Goal: Information Seeking & Learning: Learn about a topic

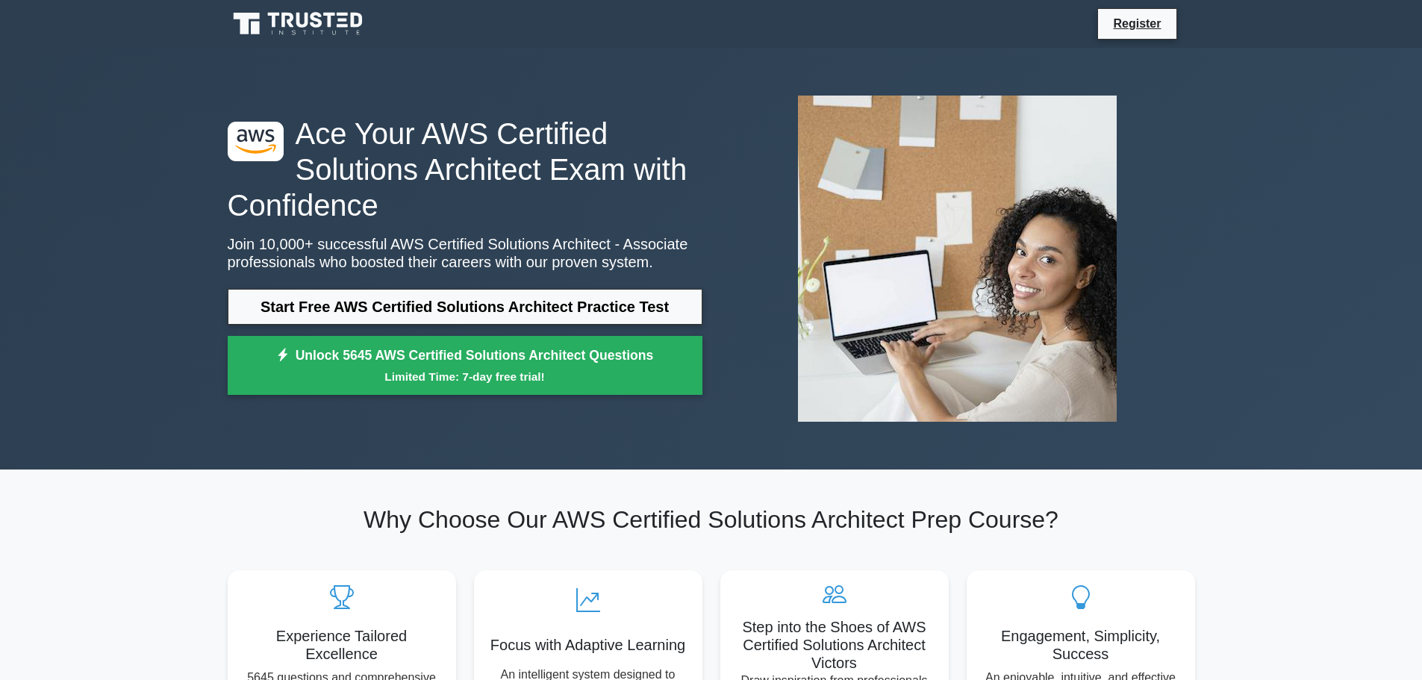
click at [315, 305] on link "Start Free AWS Certified Solutions Architect Practice Test" at bounding box center [465, 307] width 475 height 36
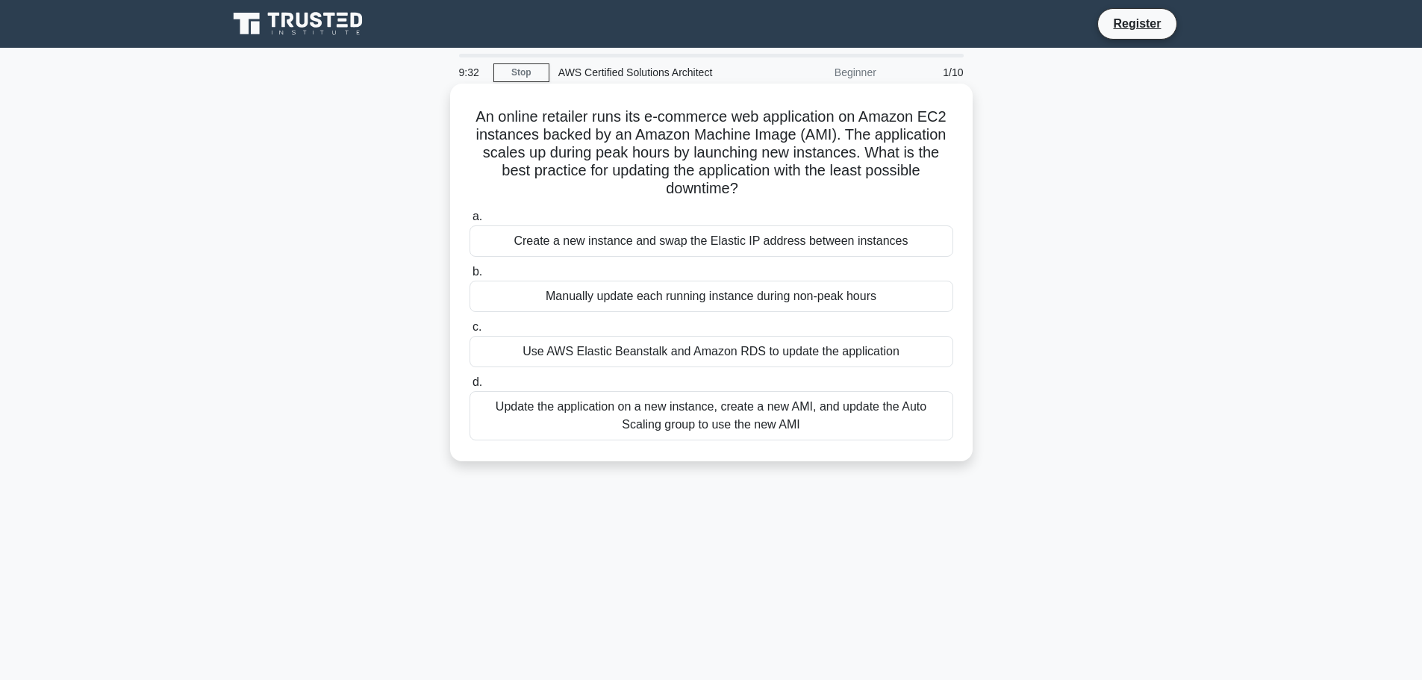
click at [723, 424] on div "Update the application on a new instance, create a new AMI, and update the Auto…" at bounding box center [712, 415] width 484 height 49
click at [470, 387] on input "d. Update the application on a new instance, create a new AMI, and update the A…" at bounding box center [470, 383] width 0 height 10
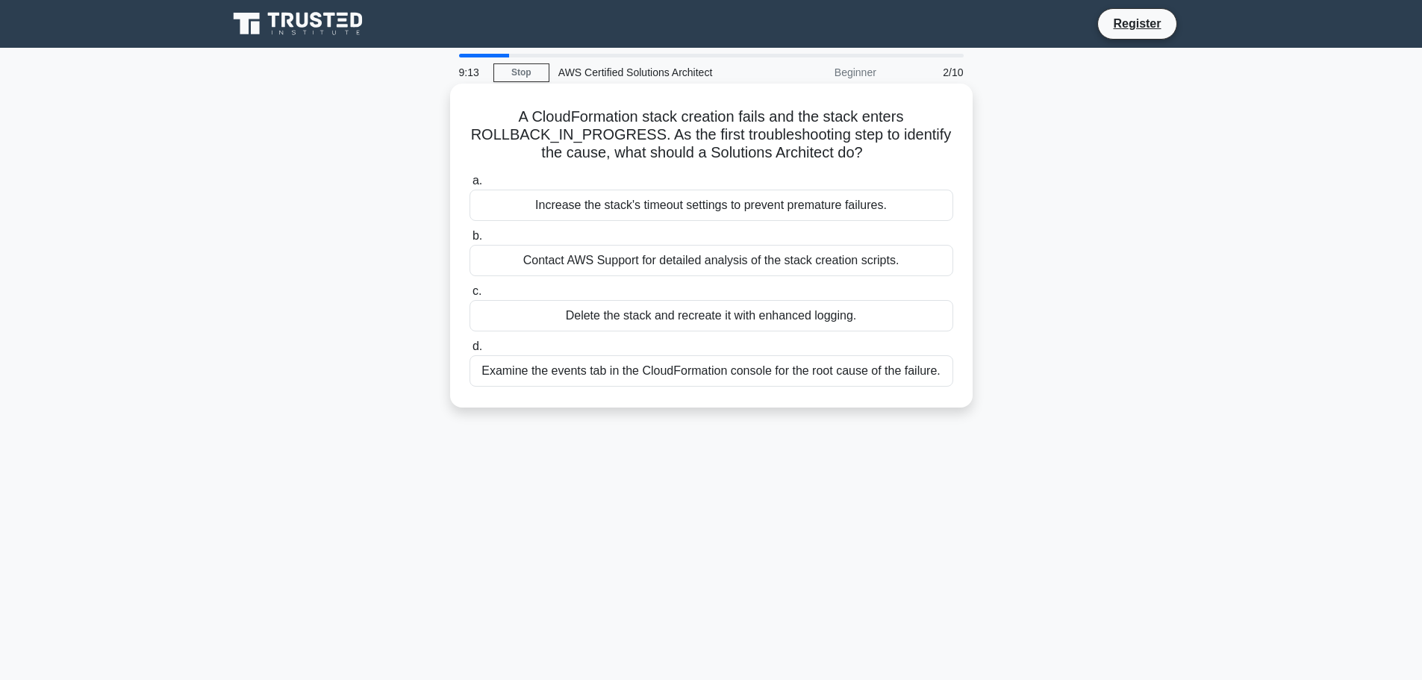
click at [824, 379] on div "Examine the events tab in the CloudFormation console for the root cause of the …" at bounding box center [712, 370] width 484 height 31
click at [470, 352] on input "d. Examine the events tab in the CloudFormation console for the root cause of t…" at bounding box center [470, 347] width 0 height 10
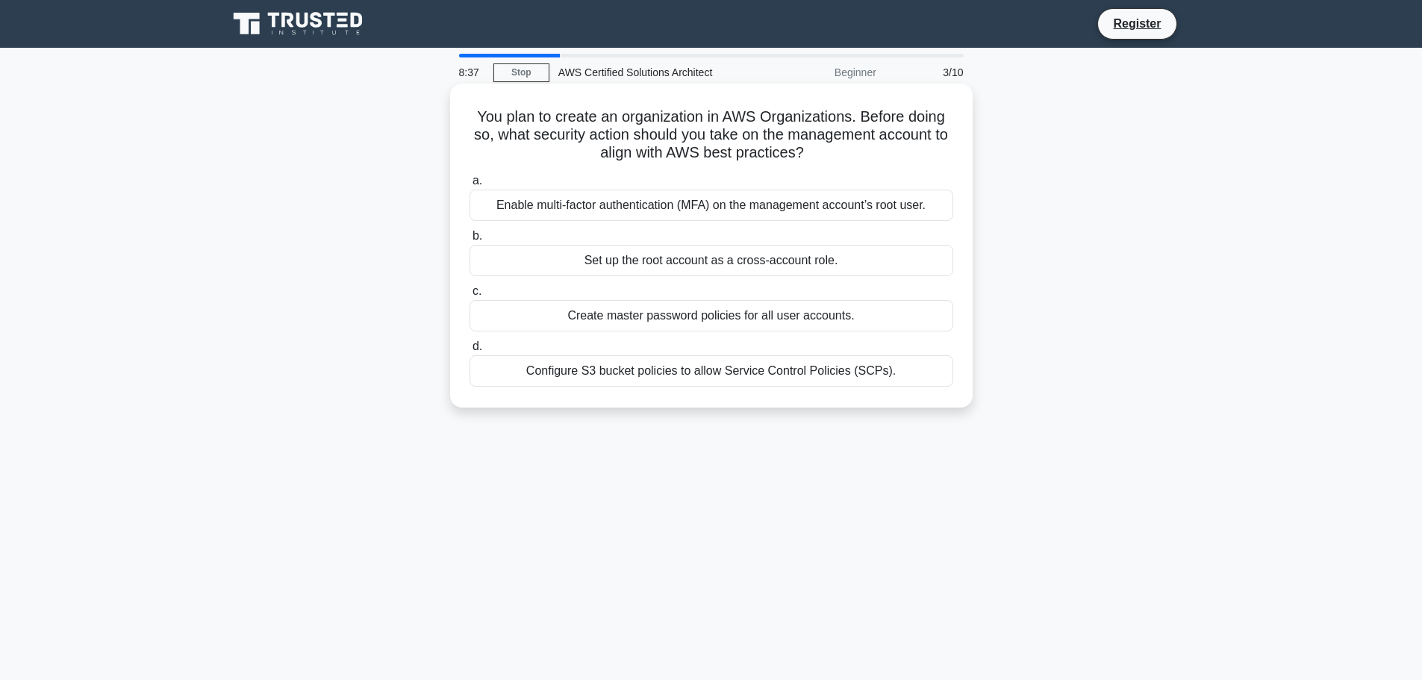
click at [735, 208] on div "Enable multi-factor authentication (MFA) on the management account’s root user." at bounding box center [712, 205] width 484 height 31
click at [470, 186] on input "a. Enable multi-factor authentication (MFA) on the management account’s root us…" at bounding box center [470, 181] width 0 height 10
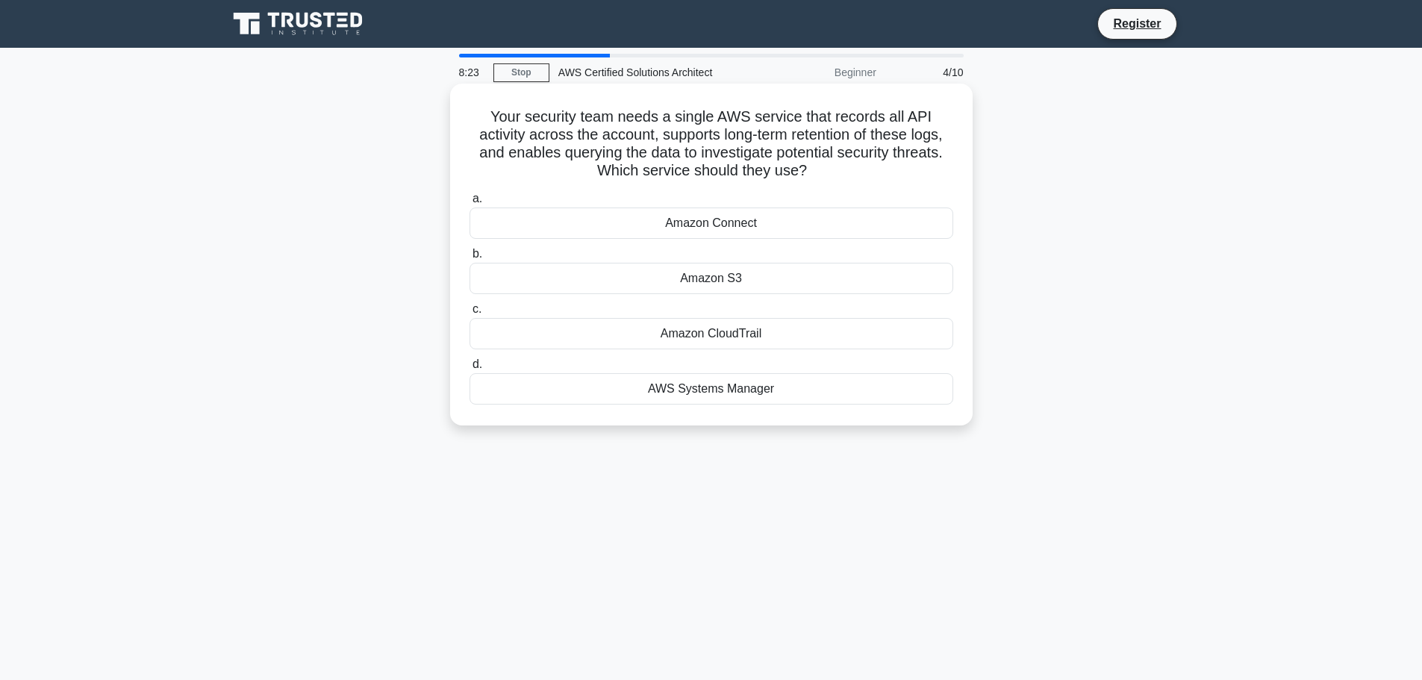
click at [723, 335] on div "Amazon CloudTrail" at bounding box center [712, 333] width 484 height 31
click at [470, 314] on input "c. Amazon CloudTrail" at bounding box center [470, 310] width 0 height 10
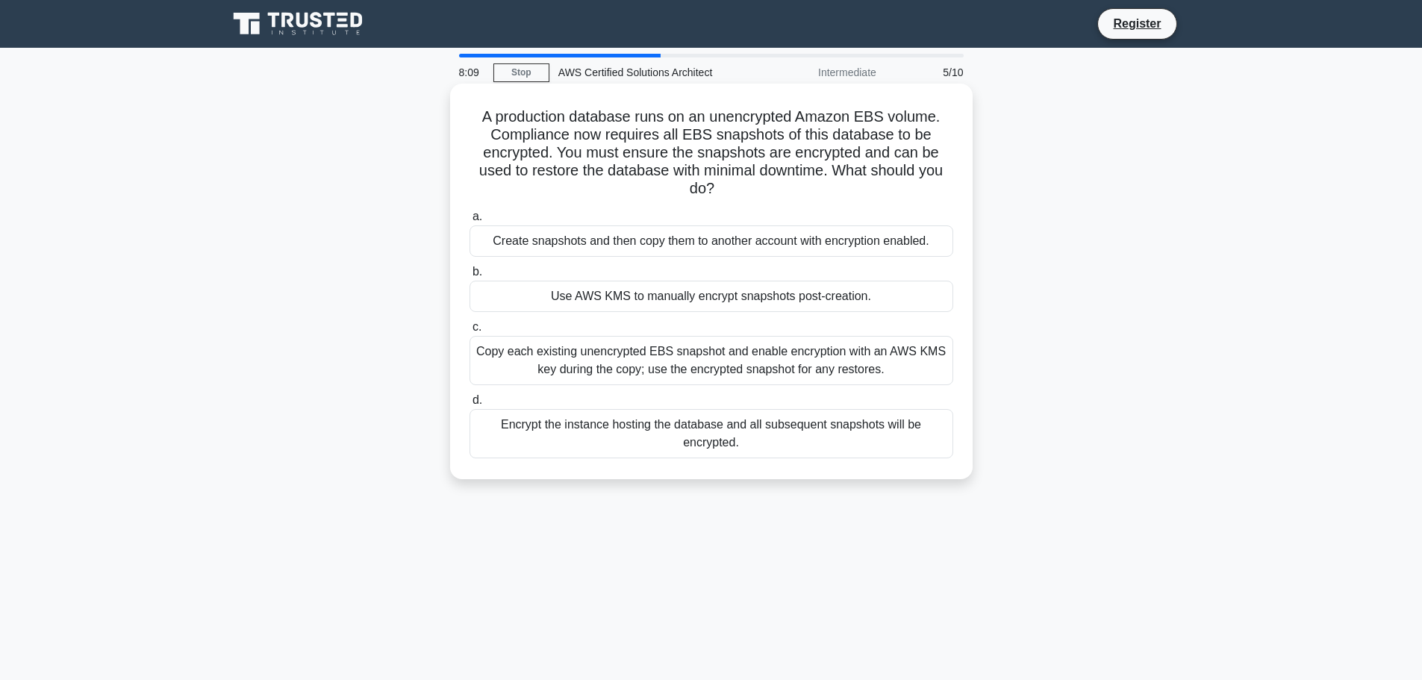
click at [779, 240] on div "Create snapshots and then copy them to another account with encryption enabled." at bounding box center [712, 240] width 484 height 31
click at [470, 222] on input "a. Create snapshots and then copy them to another account with encryption enabl…" at bounding box center [470, 217] width 0 height 10
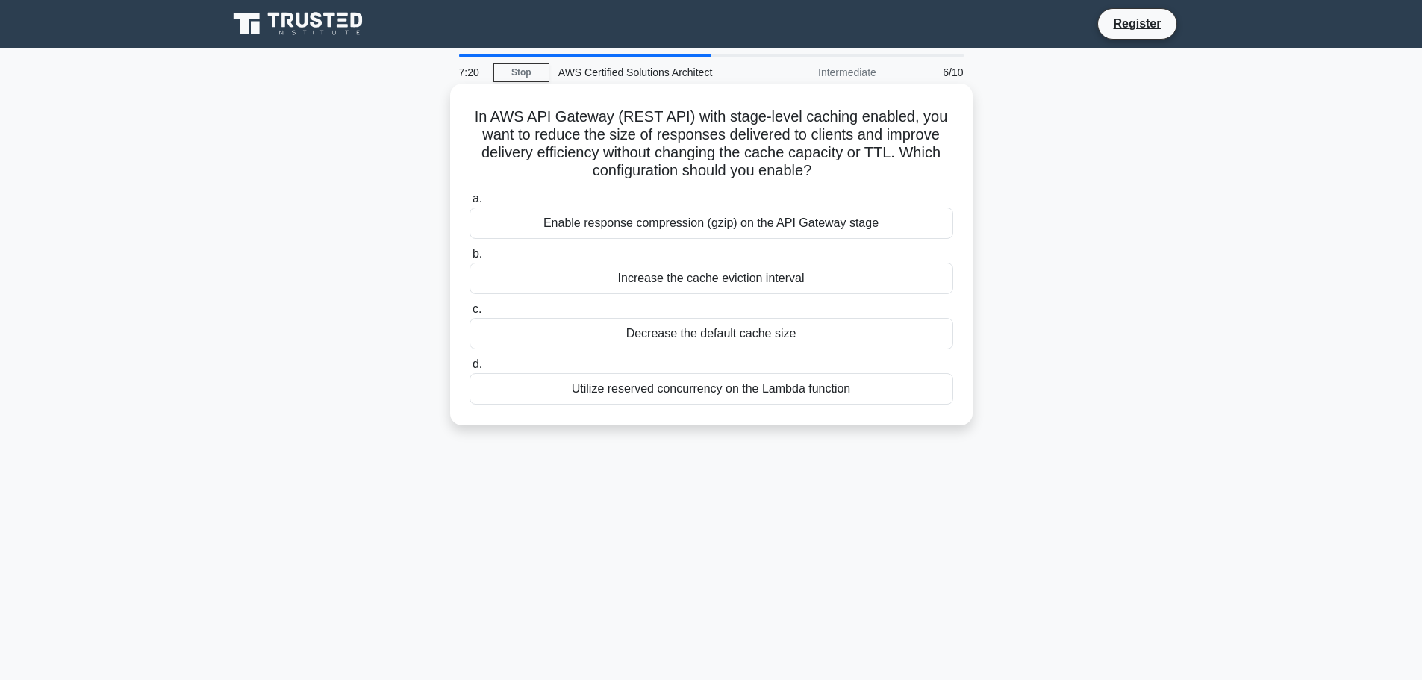
click at [689, 228] on div "Enable response compression (gzip) on the API Gateway stage" at bounding box center [712, 223] width 484 height 31
click at [470, 204] on input "a. Enable response compression (gzip) on the API Gateway stage" at bounding box center [470, 199] width 0 height 10
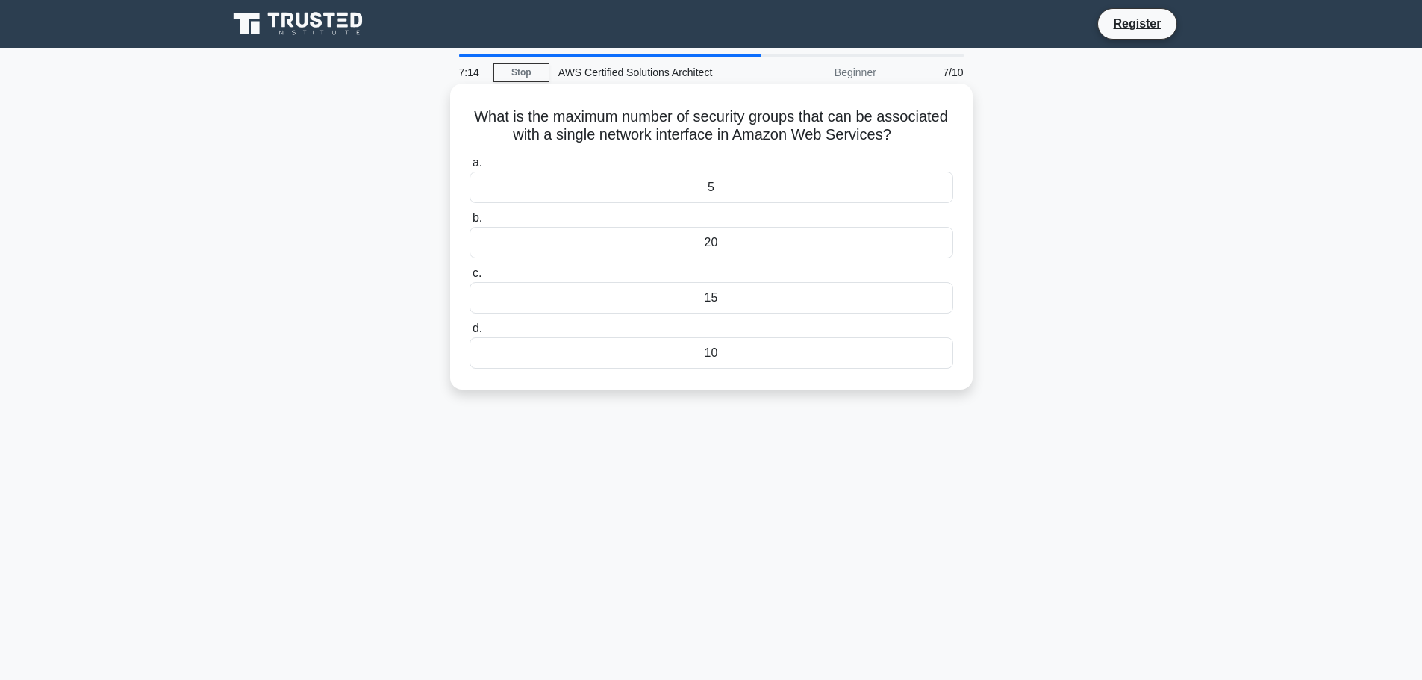
click at [720, 355] on div "10" at bounding box center [712, 352] width 484 height 31
click at [470, 334] on input "d. 10" at bounding box center [470, 329] width 0 height 10
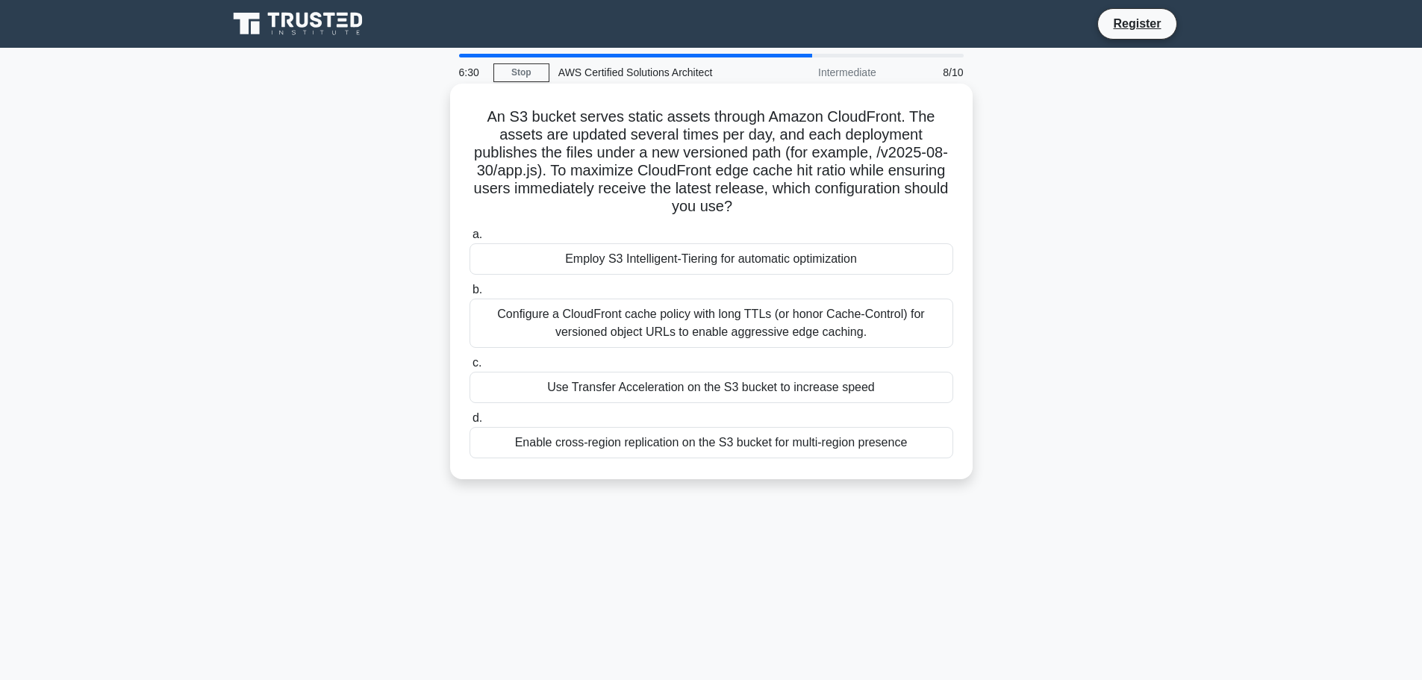
click at [753, 328] on div "Configure a CloudFront cache policy with long TTLs (or honor Cache-Control) for…" at bounding box center [712, 323] width 484 height 49
click at [470, 295] on input "b. Configure a CloudFront cache policy with long TTLs (or honor Cache-Control) …" at bounding box center [470, 290] width 0 height 10
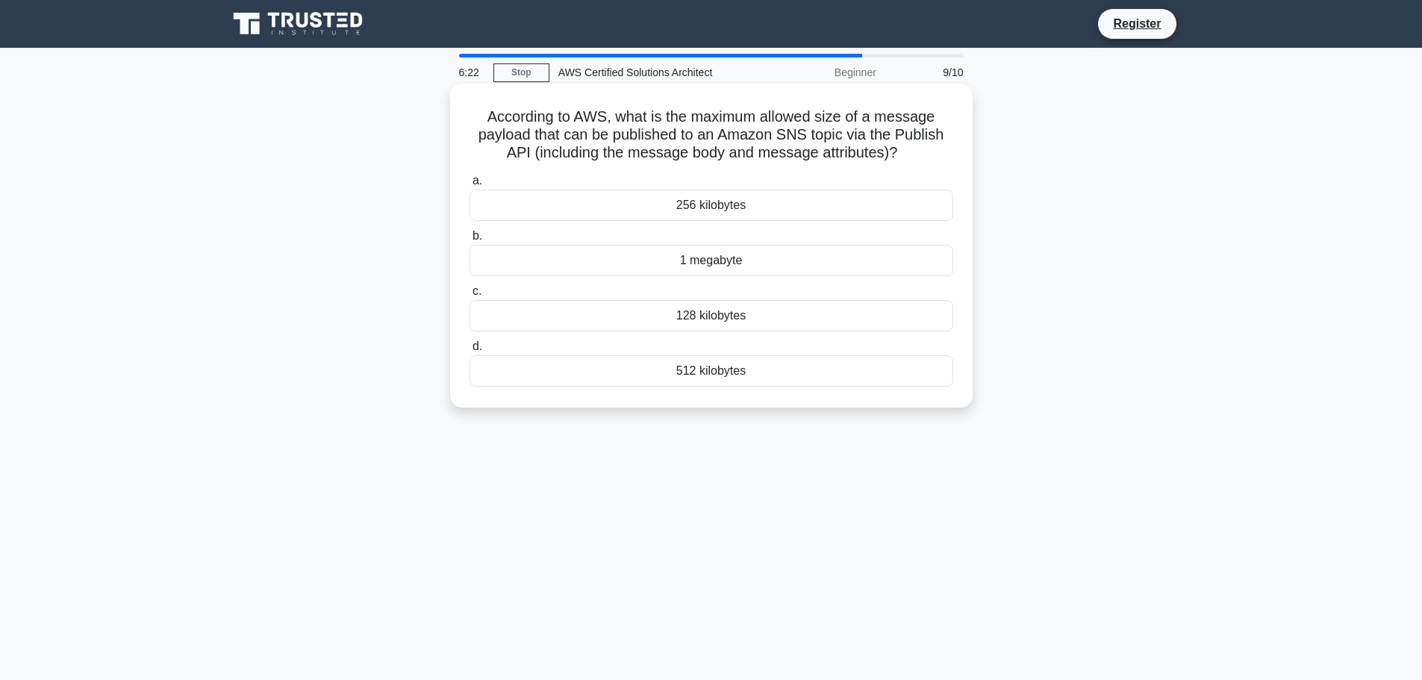
click at [685, 207] on div "256 kilobytes" at bounding box center [712, 205] width 484 height 31
click at [470, 186] on input "a. 256 kilobytes" at bounding box center [470, 181] width 0 height 10
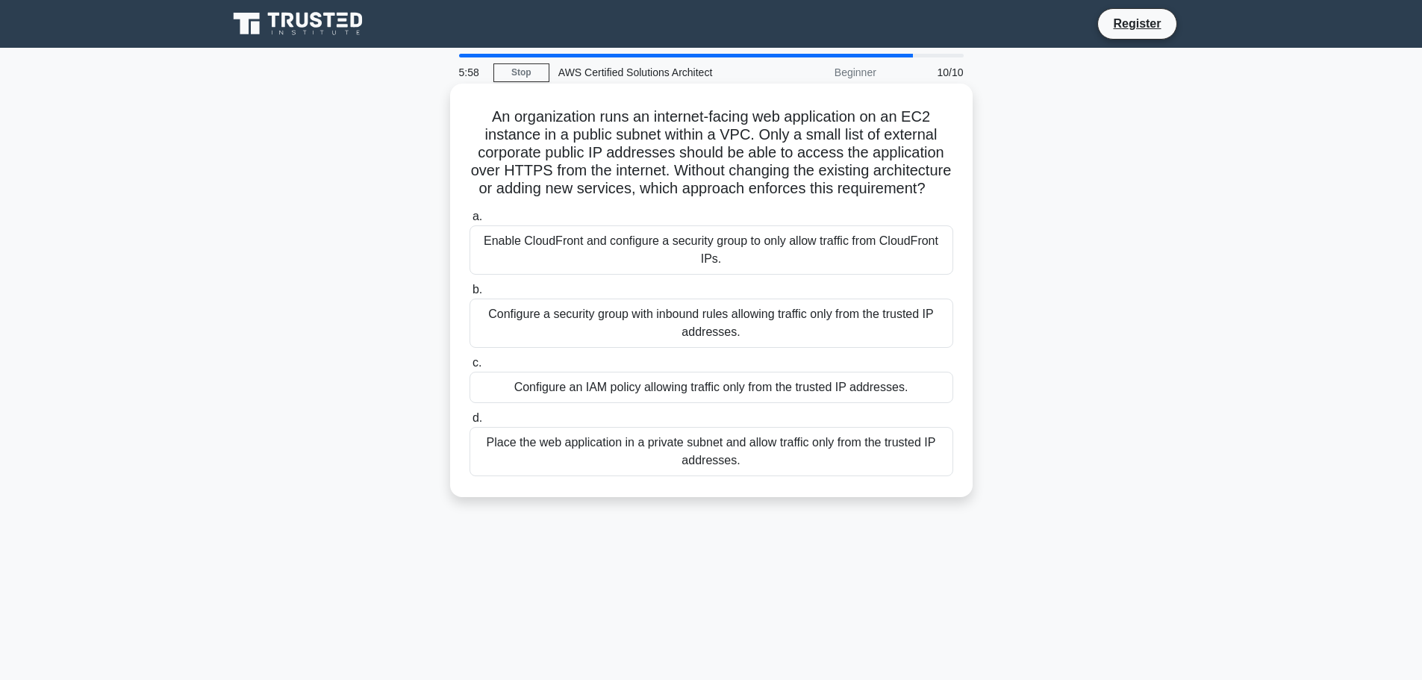
click at [664, 267] on div "Enable CloudFront and configure a security group to only allow traffic from Clo…" at bounding box center [712, 249] width 484 height 49
click at [470, 222] on input "a. Enable CloudFront and configure a security group to only allow traffic from …" at bounding box center [470, 217] width 0 height 10
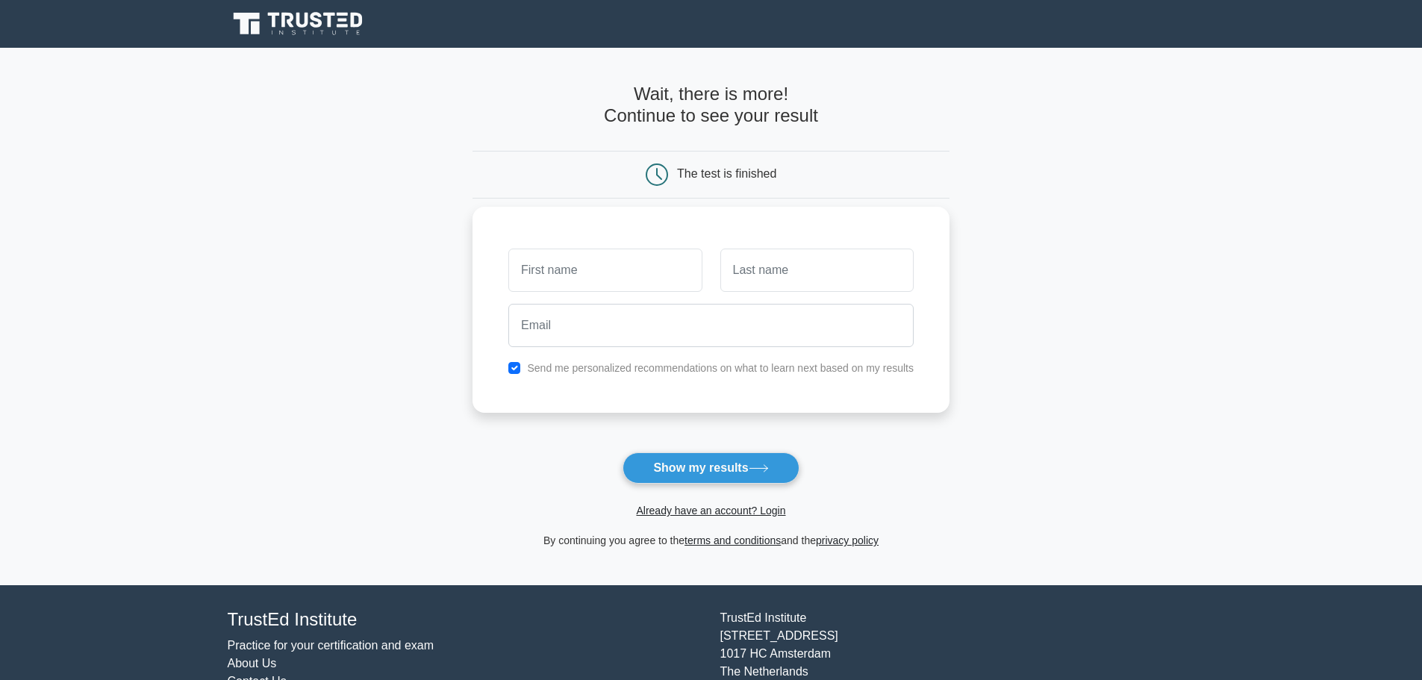
click at [561, 271] on input "text" at bounding box center [604, 270] width 193 height 43
click at [570, 266] on input "text" at bounding box center [604, 270] width 193 height 43
click at [568, 266] on input "text" at bounding box center [604, 270] width 193 height 43
type input "samuele"
type input "mancuso"
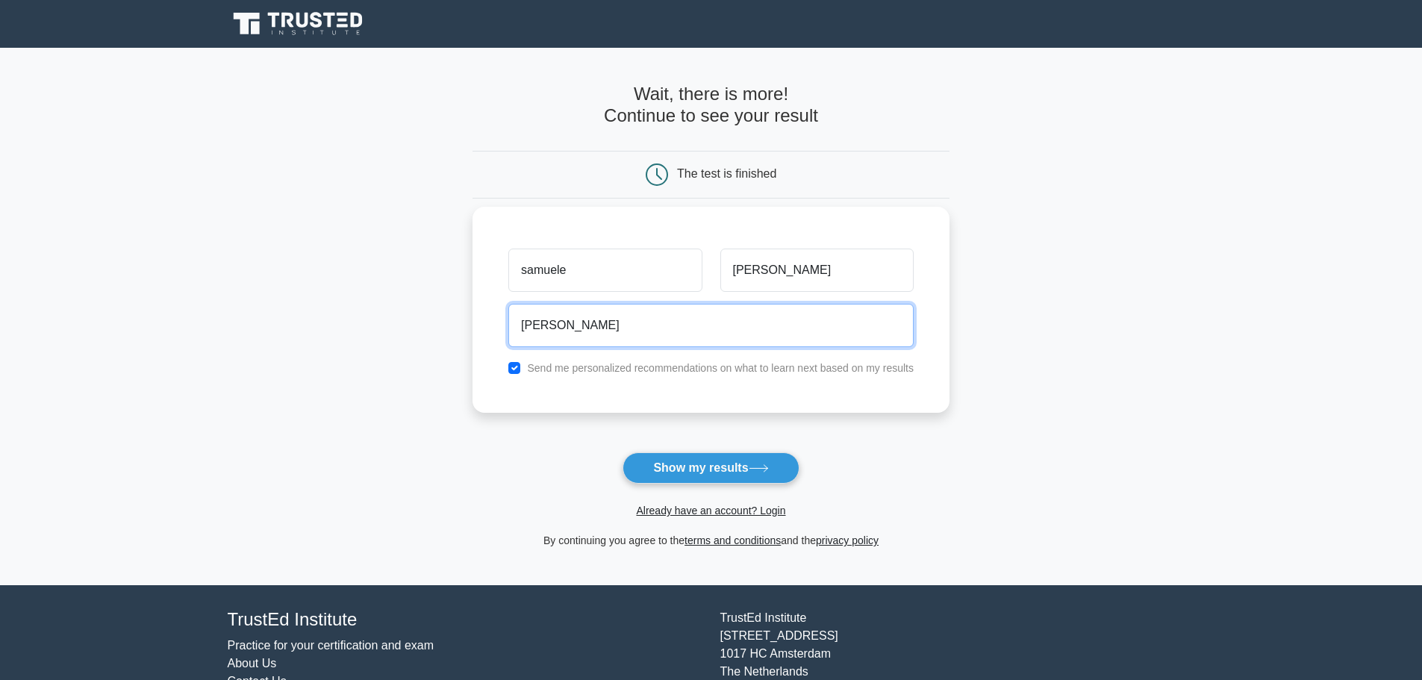
type input "samuele.mancuso@qintesi.it"
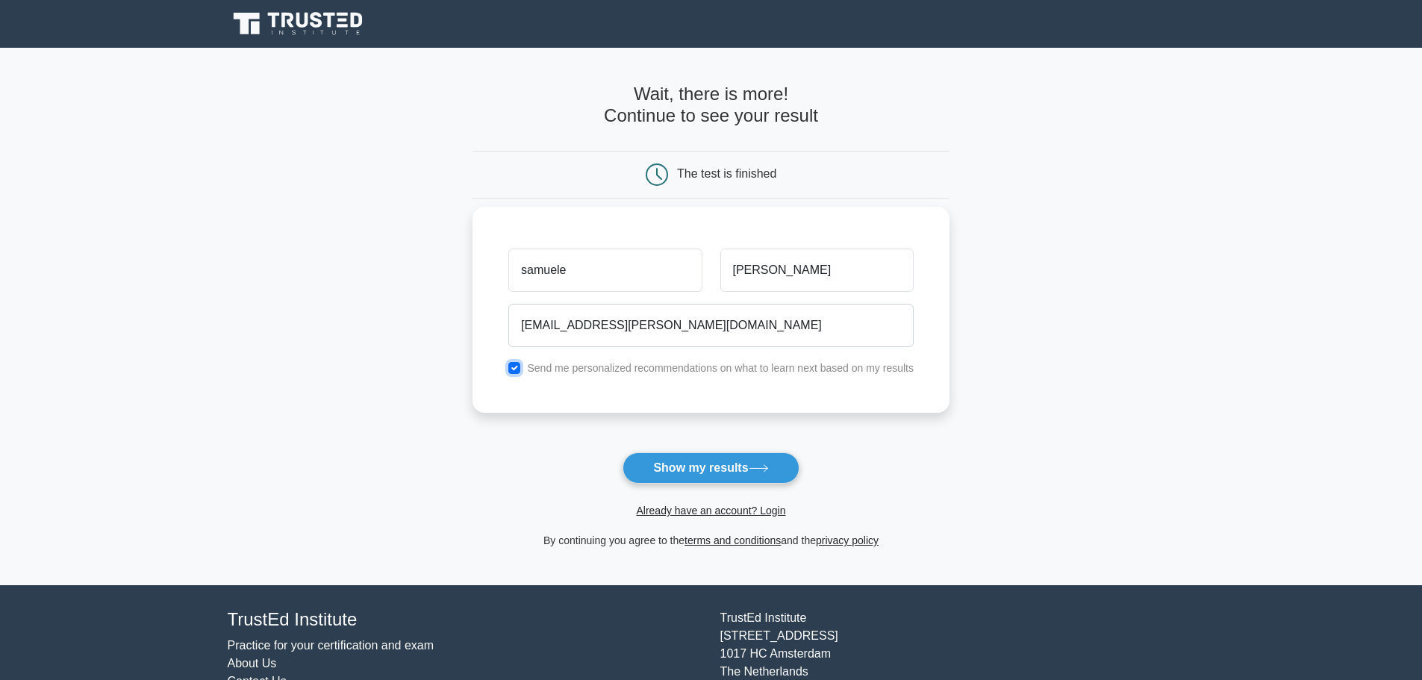
click at [519, 364] on input "checkbox" at bounding box center [514, 368] width 12 height 12
checkbox input "false"
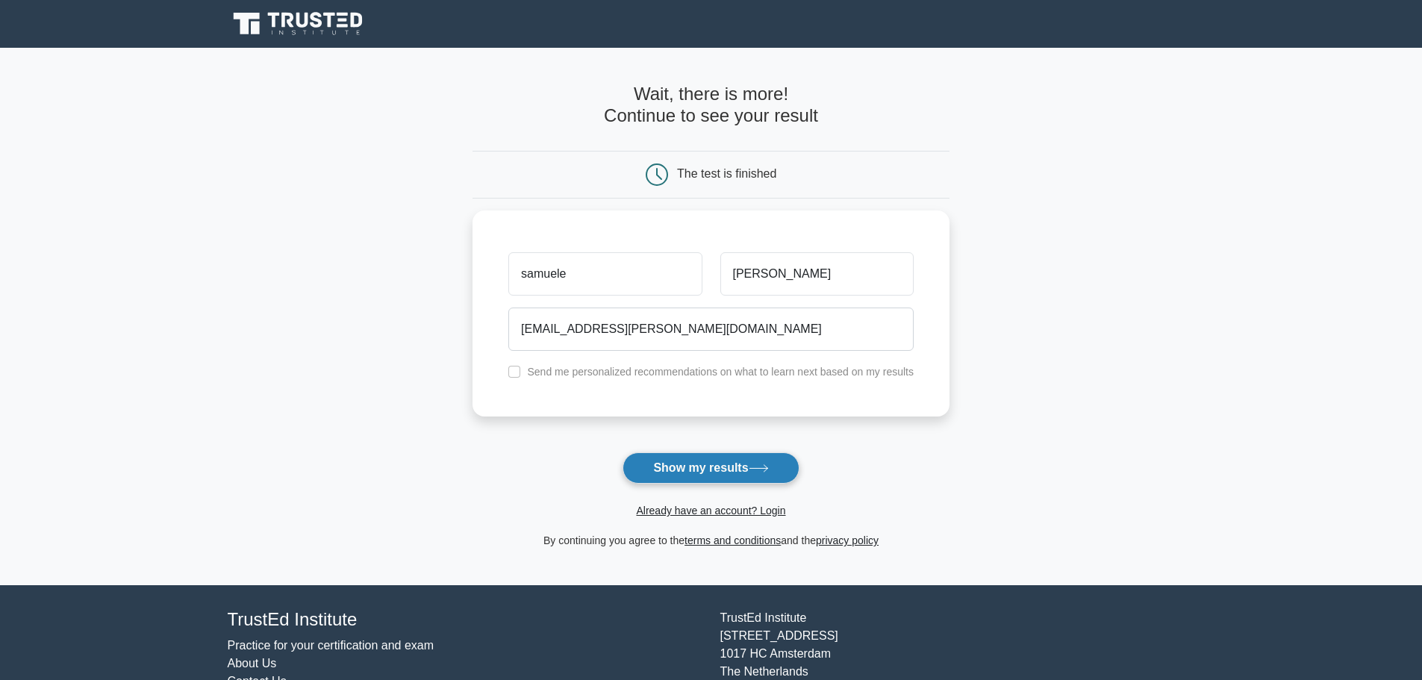
click at [678, 473] on button "Show my results" at bounding box center [711, 467] width 176 height 31
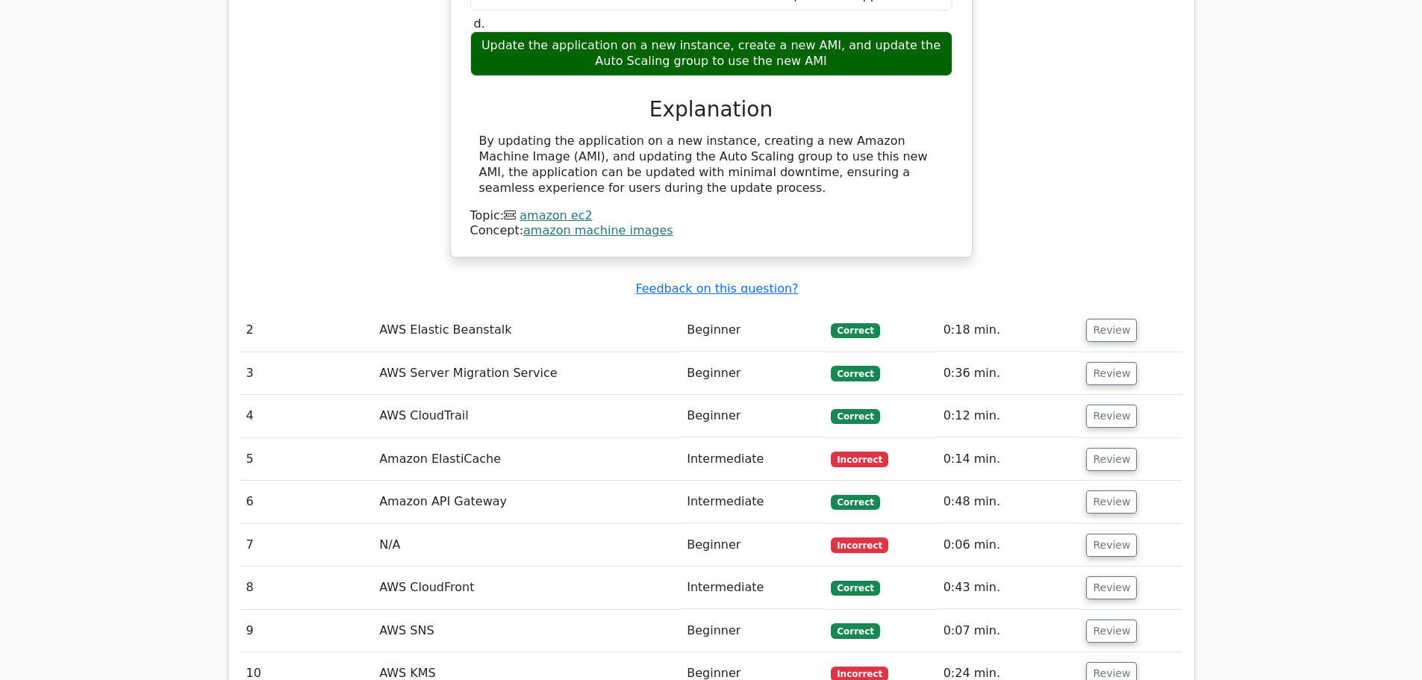
scroll to position [1717, 0]
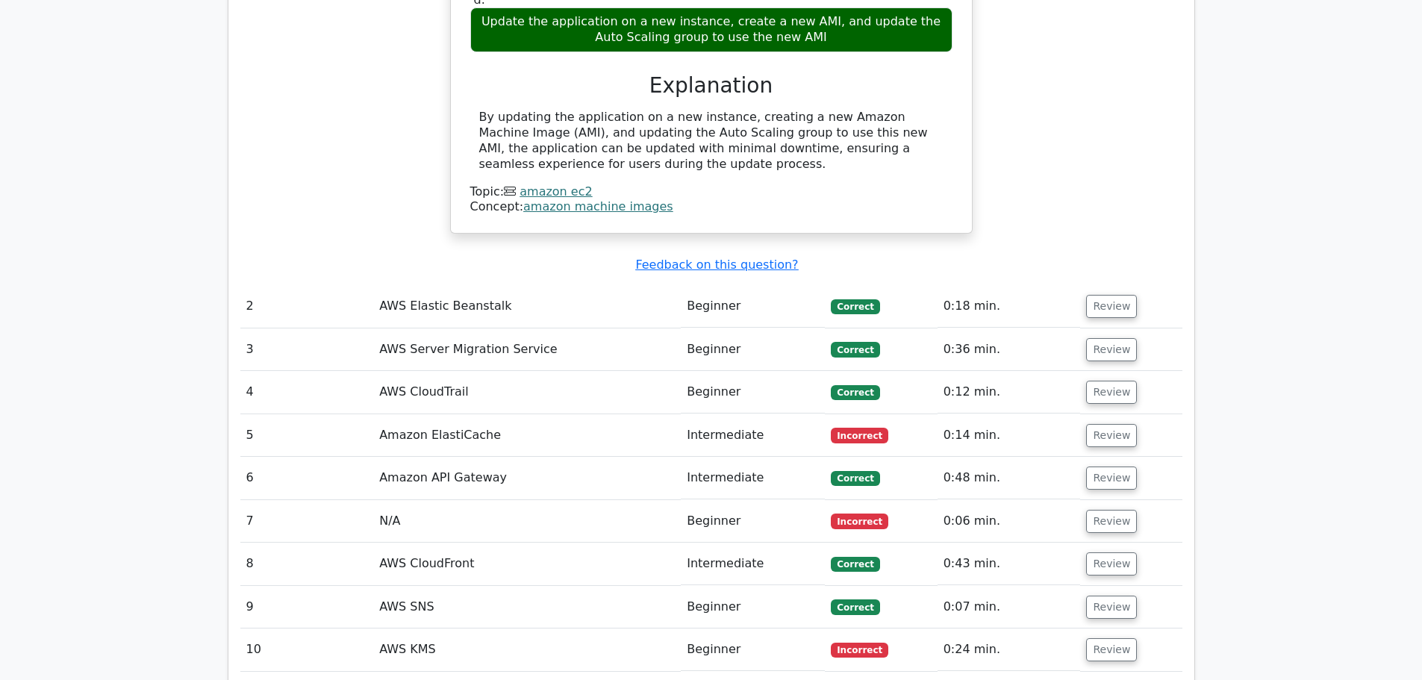
click at [421, 285] on td "AWS Elastic Beanstalk" at bounding box center [527, 306] width 308 height 43
click at [1110, 295] on button "Review" at bounding box center [1111, 306] width 51 height 23
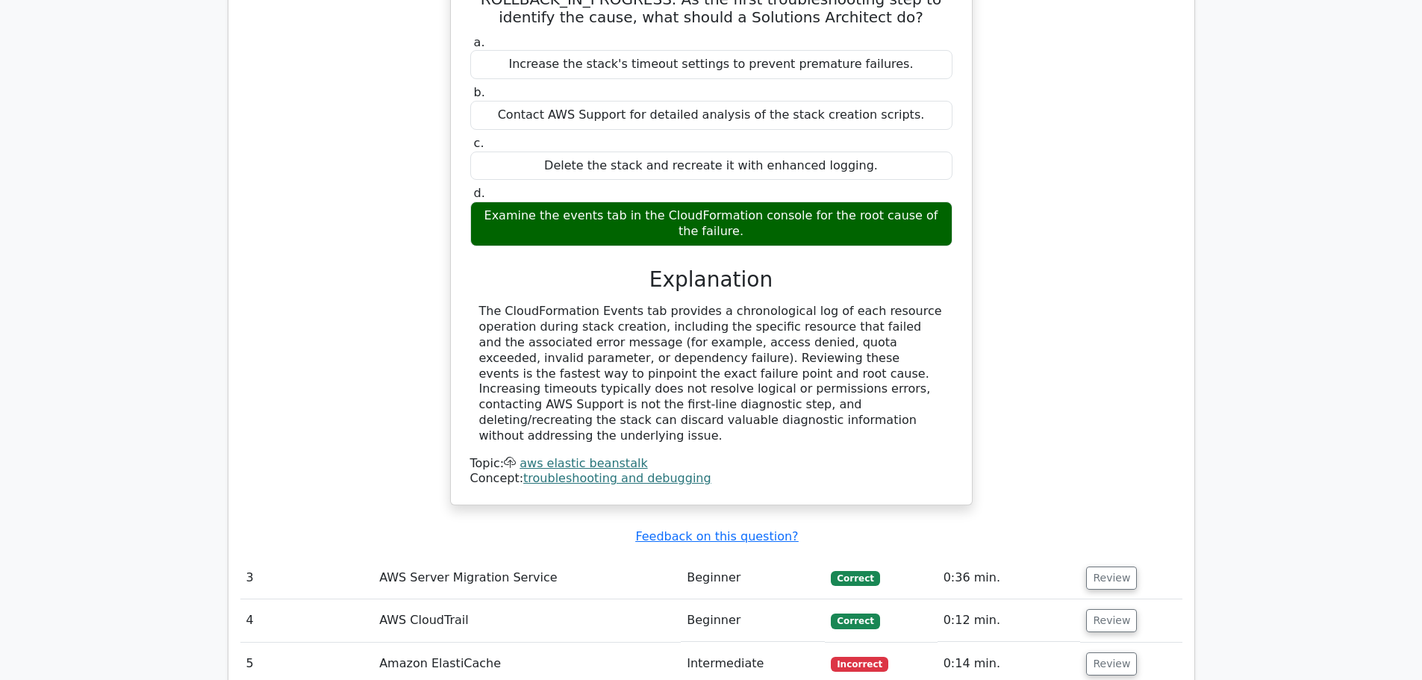
scroll to position [2090, 0]
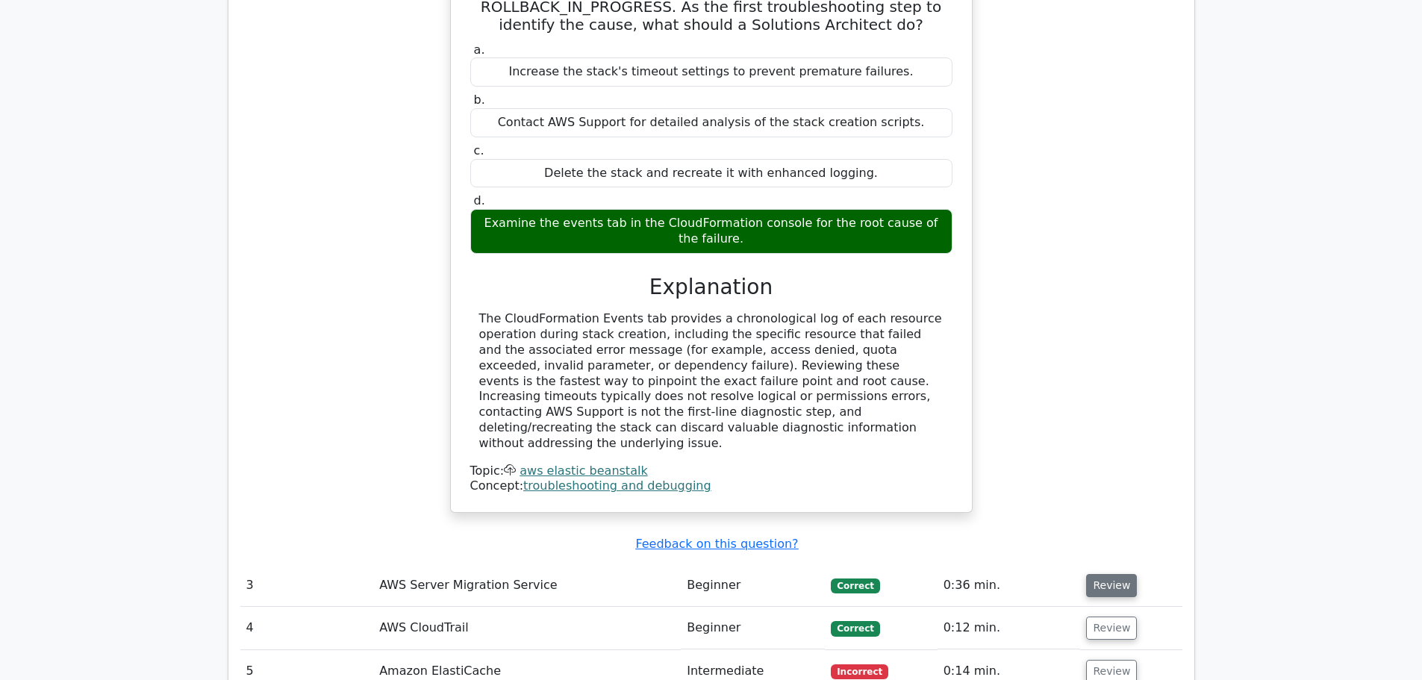
click at [1116, 574] on button "Review" at bounding box center [1111, 585] width 51 height 23
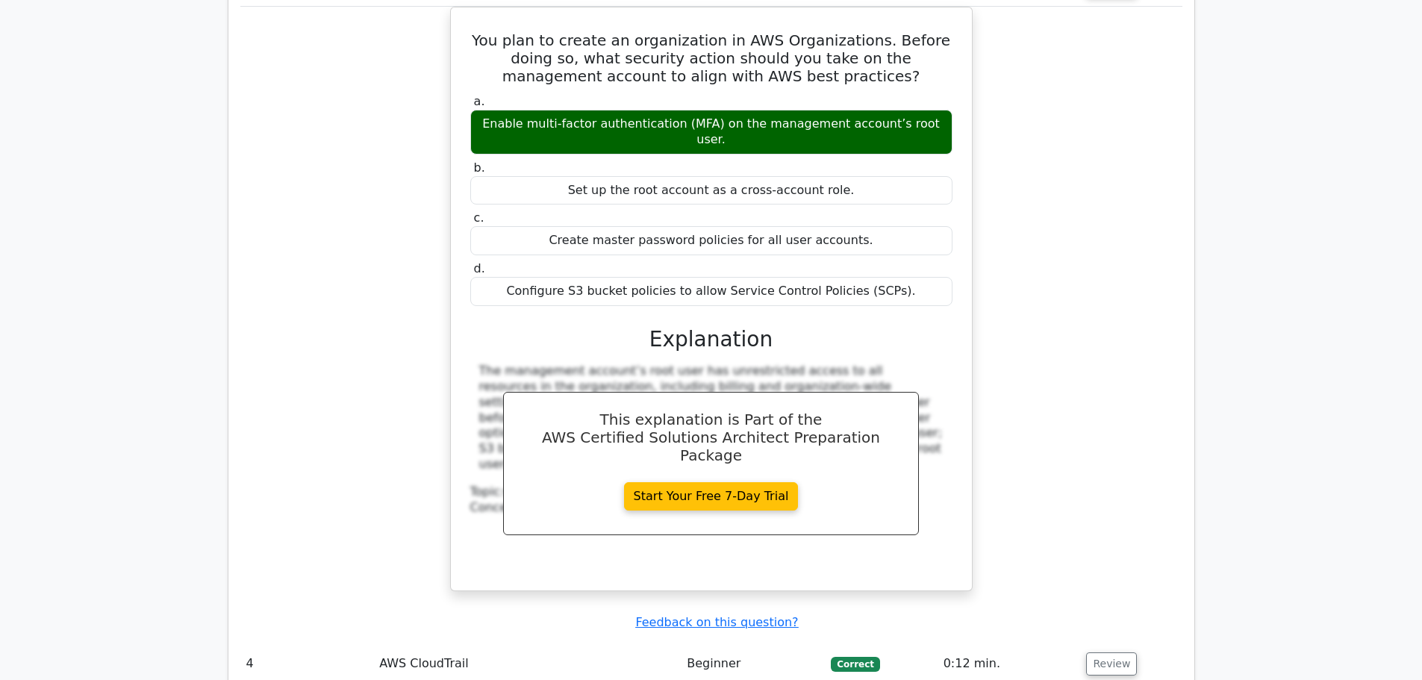
scroll to position [2837, 0]
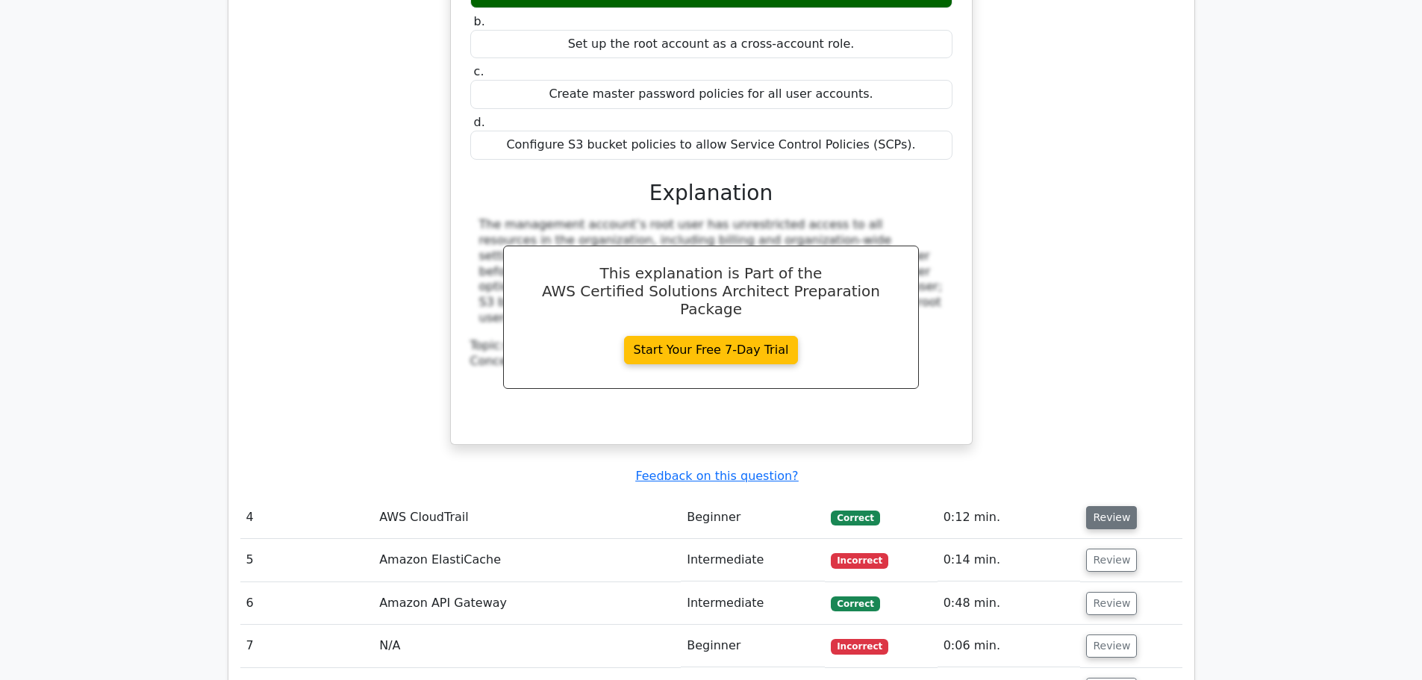
click at [1112, 506] on button "Review" at bounding box center [1111, 517] width 51 height 23
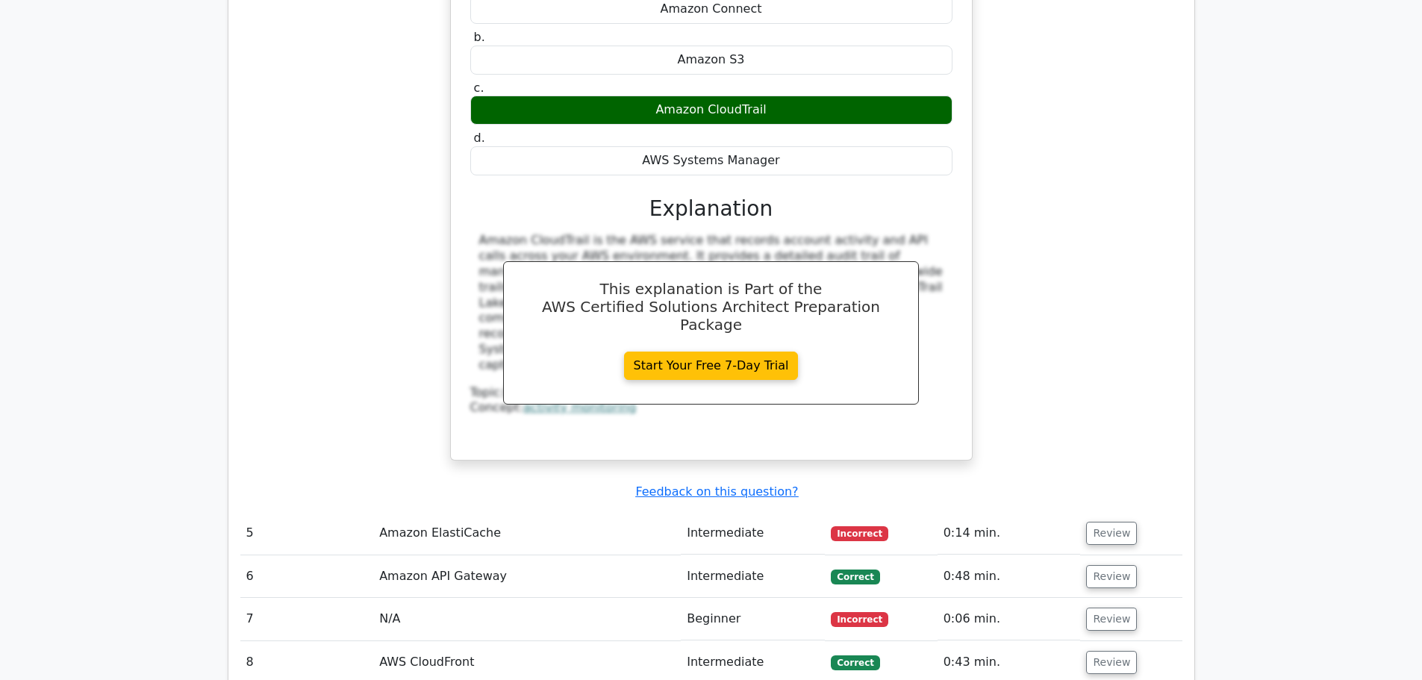
scroll to position [3509, 0]
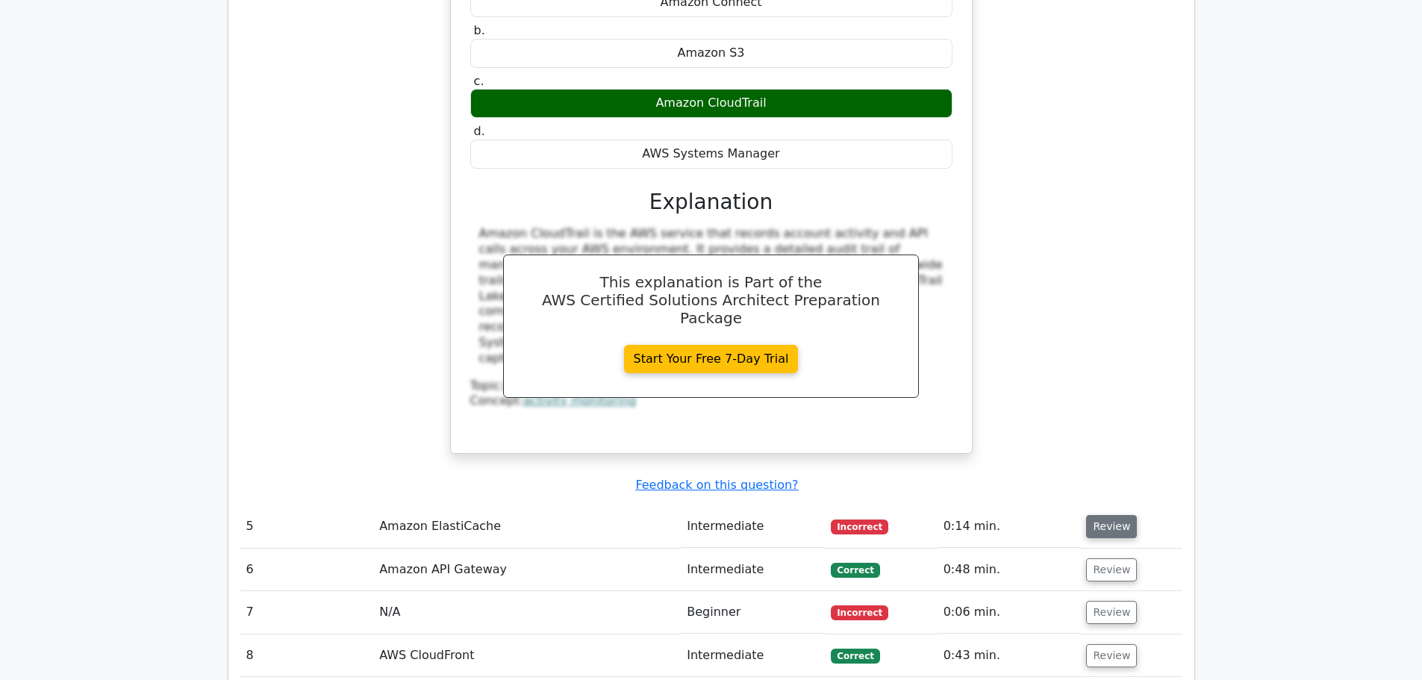
click at [1103, 515] on button "Review" at bounding box center [1111, 526] width 51 height 23
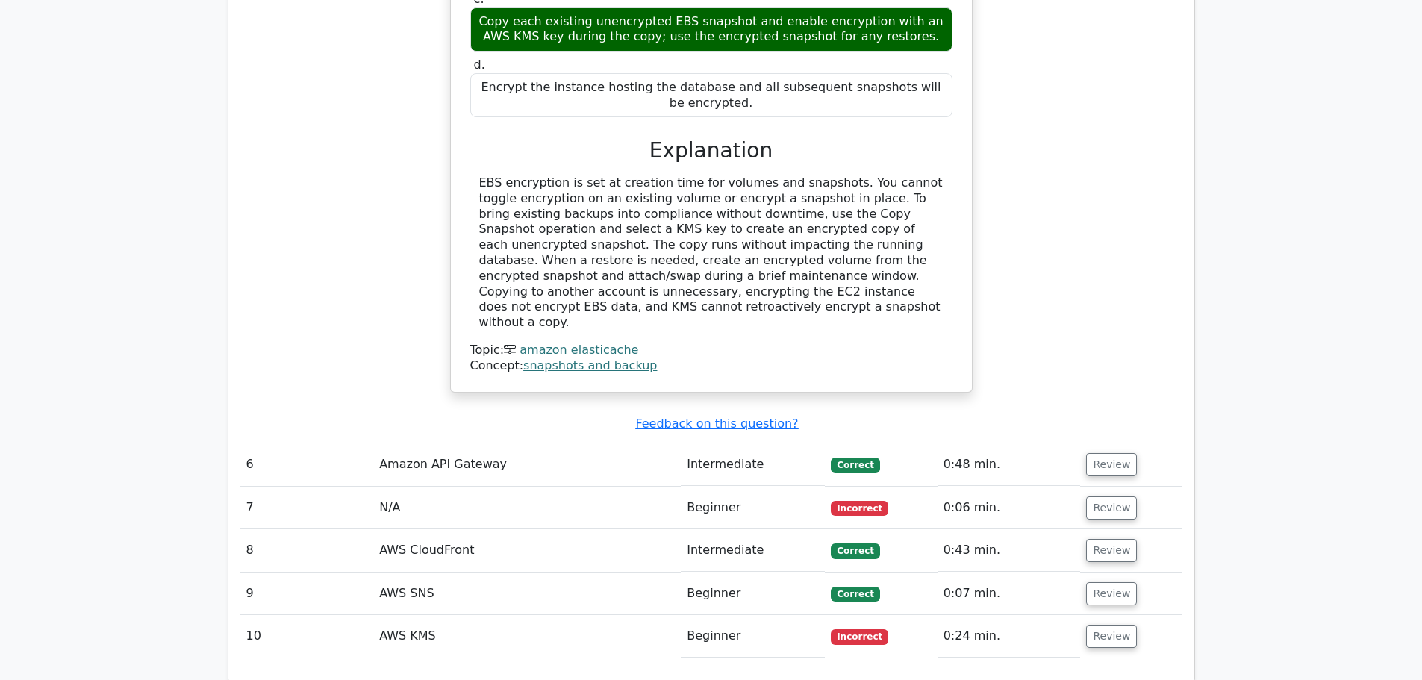
scroll to position [4330, 0]
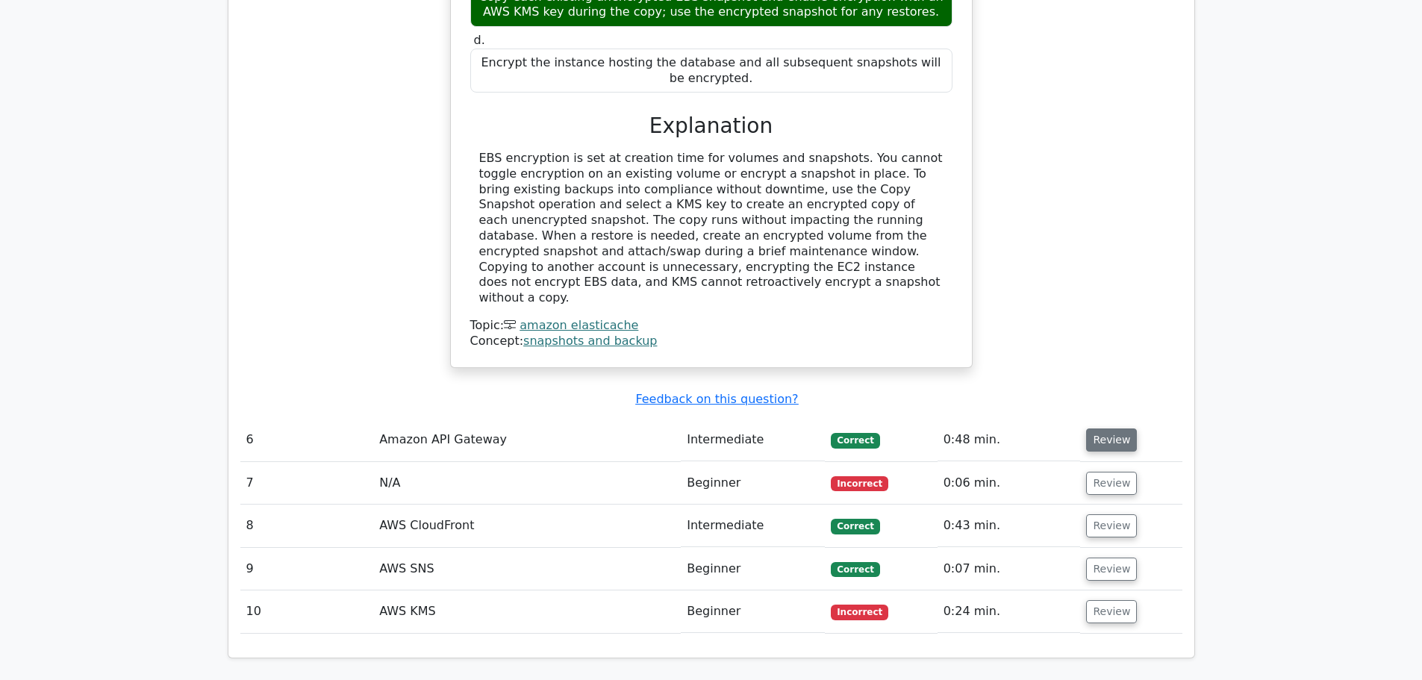
click at [1101, 429] on button "Review" at bounding box center [1111, 440] width 51 height 23
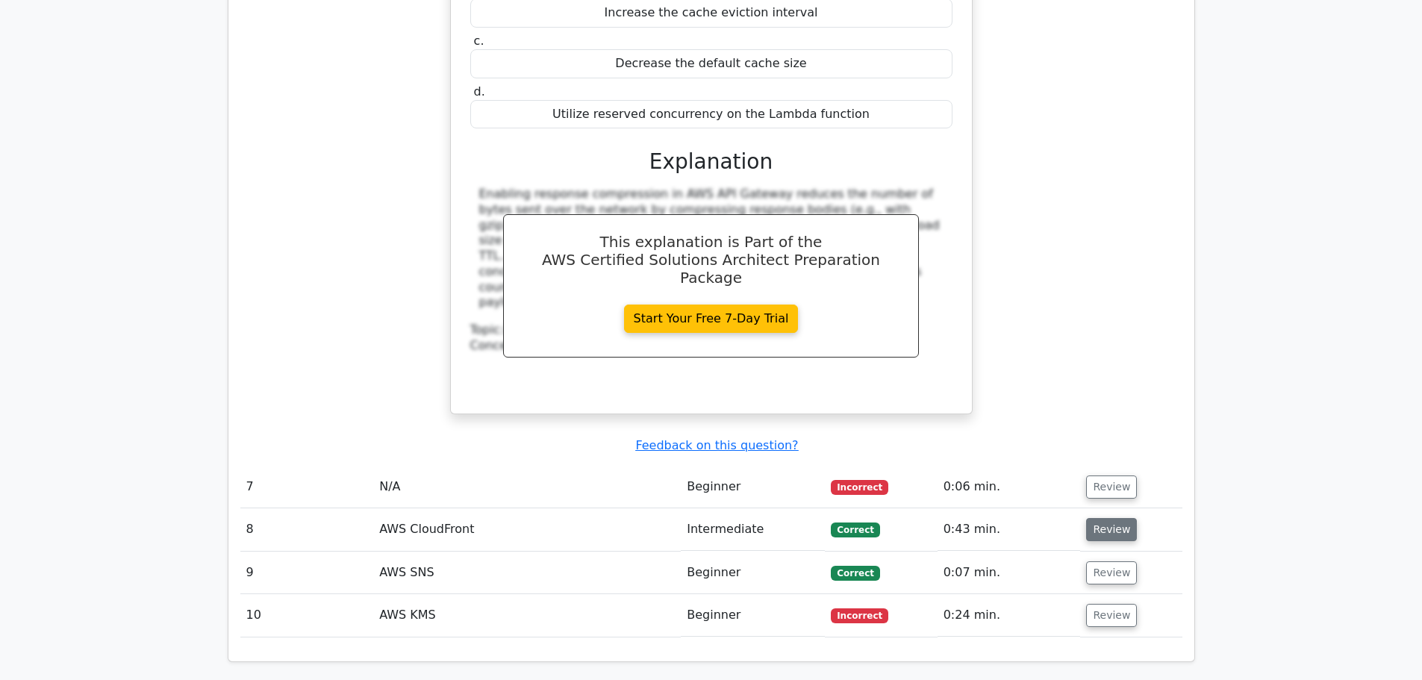
scroll to position [5077, 0]
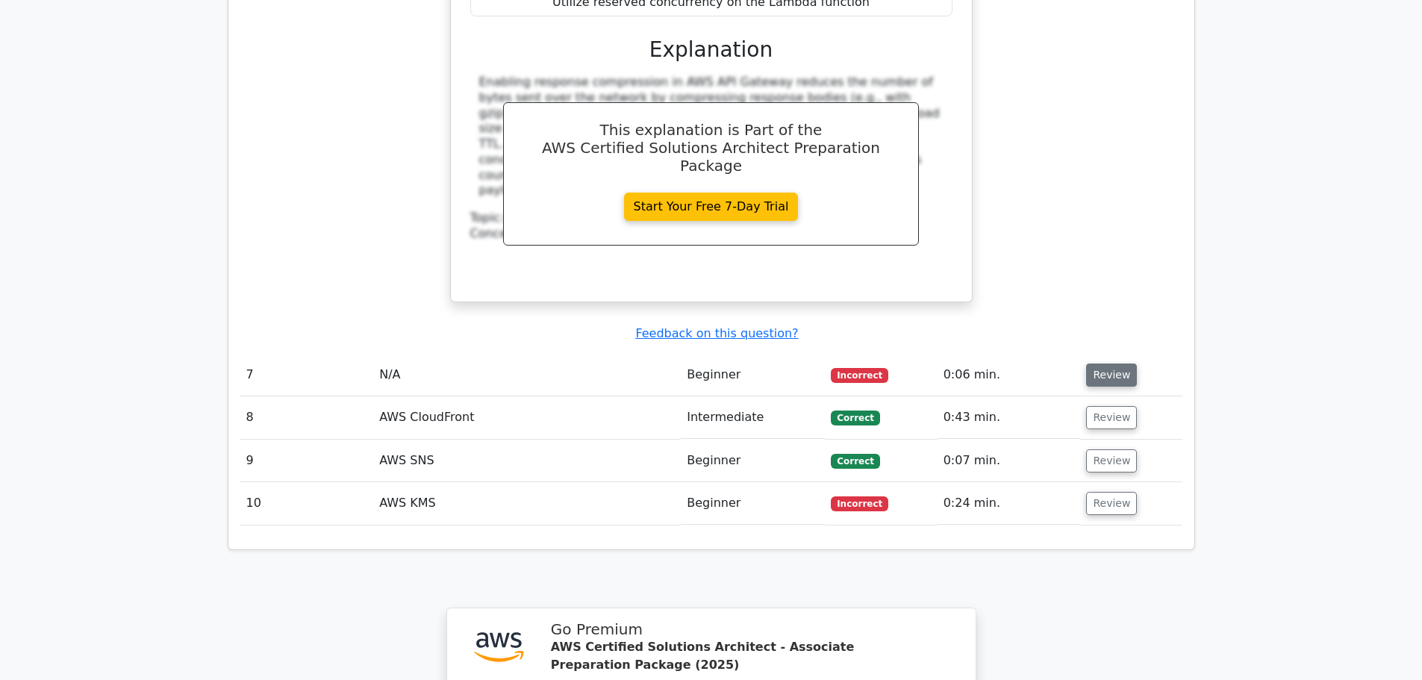
click at [1114, 364] on button "Review" at bounding box center [1111, 375] width 51 height 23
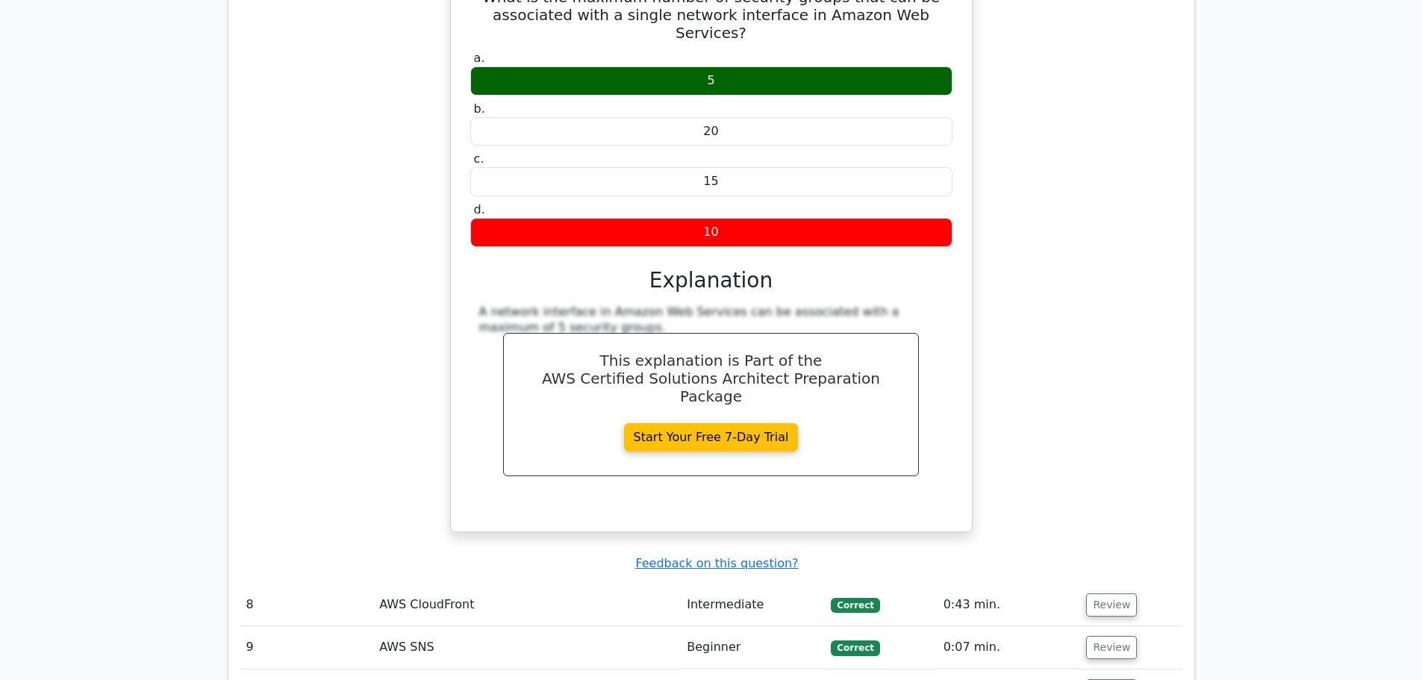
scroll to position [5525, 0]
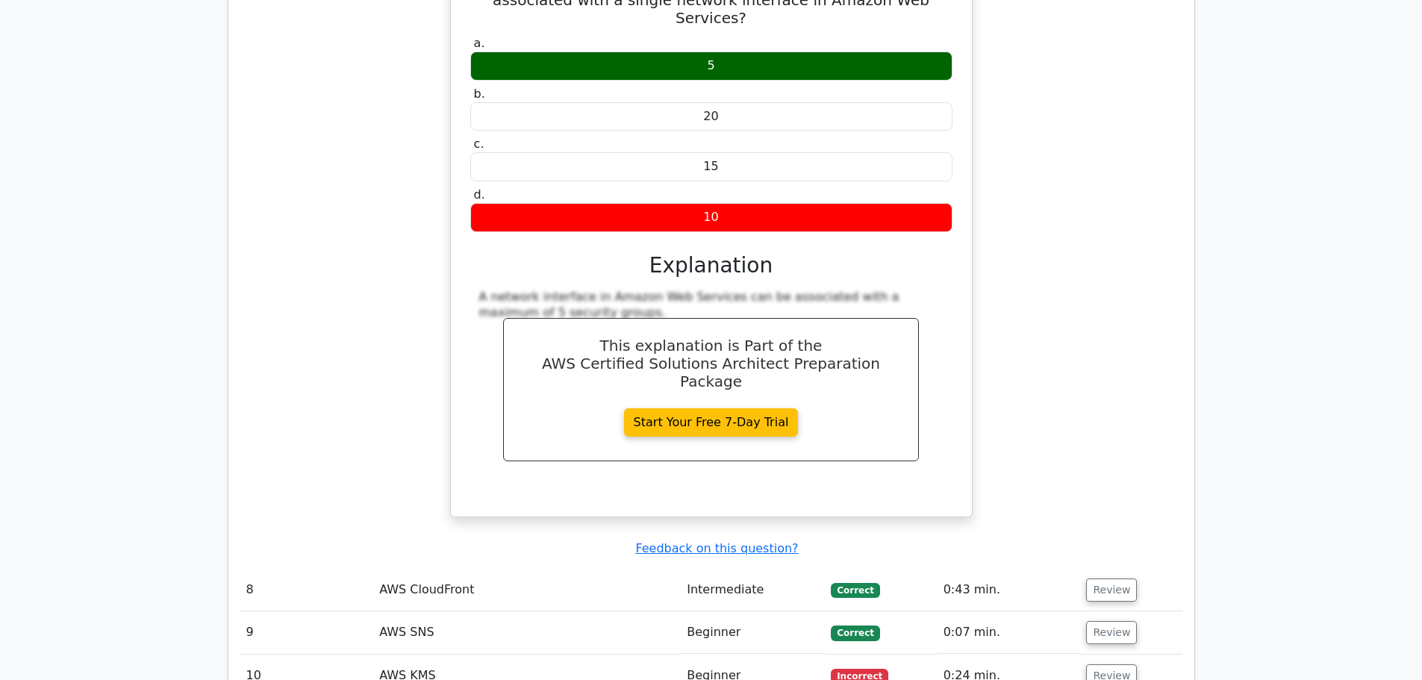
click at [1098, 569] on td "Review" at bounding box center [1131, 590] width 102 height 43
click at [1112, 569] on td "Review" at bounding box center [1131, 590] width 102 height 43
click at [1115, 579] on button "Review" at bounding box center [1111, 590] width 51 height 23
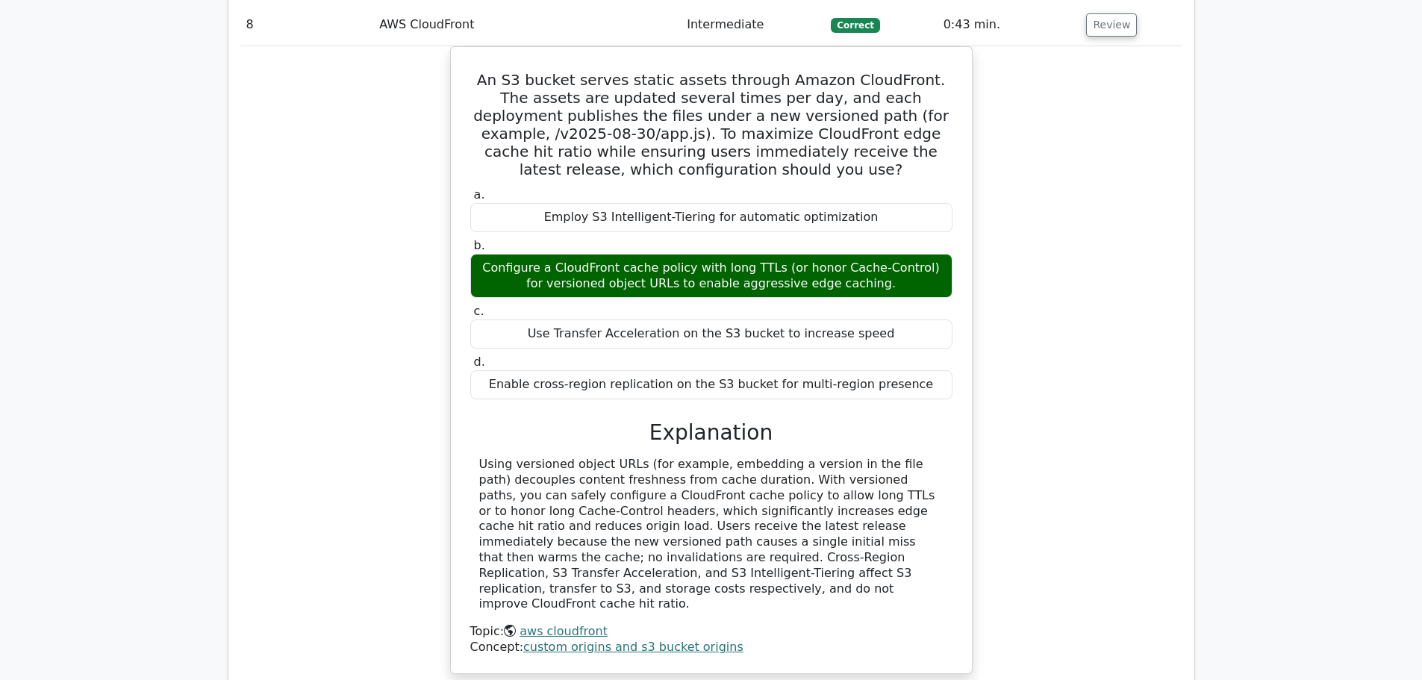
scroll to position [6346, 0]
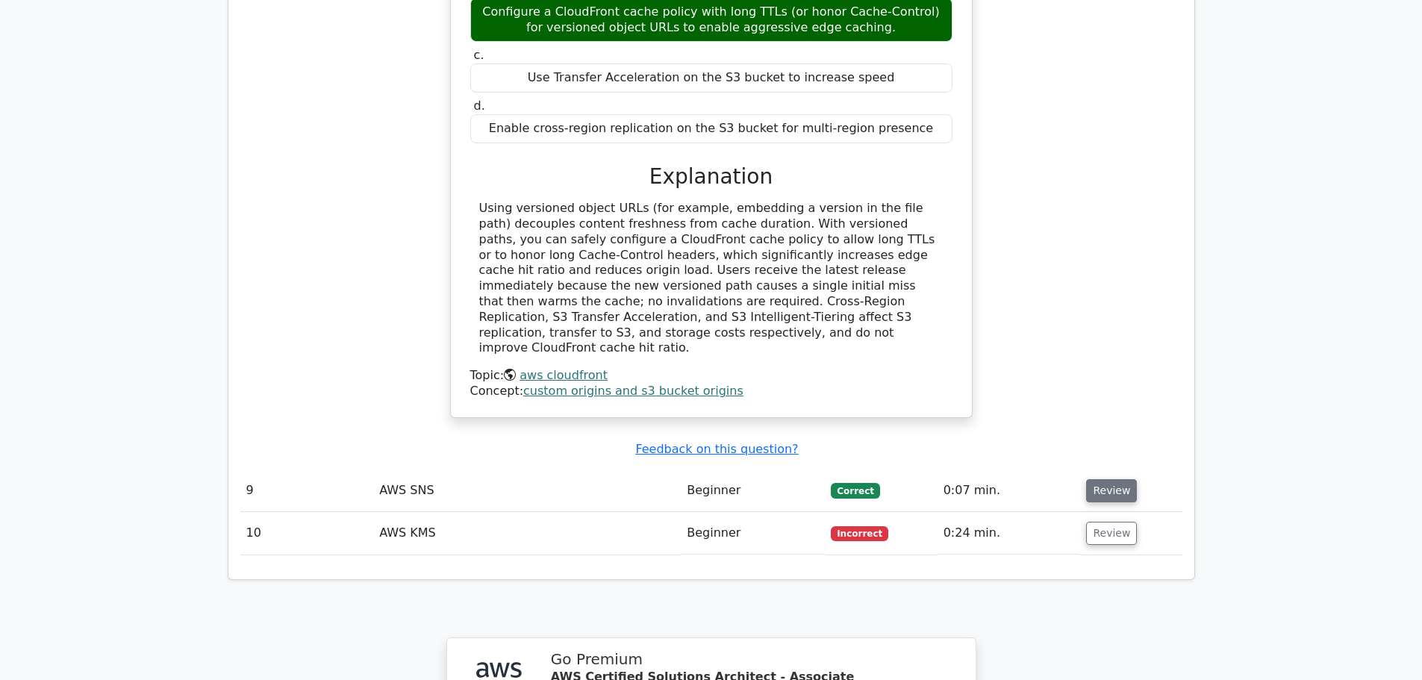
click at [1107, 479] on button "Review" at bounding box center [1111, 490] width 51 height 23
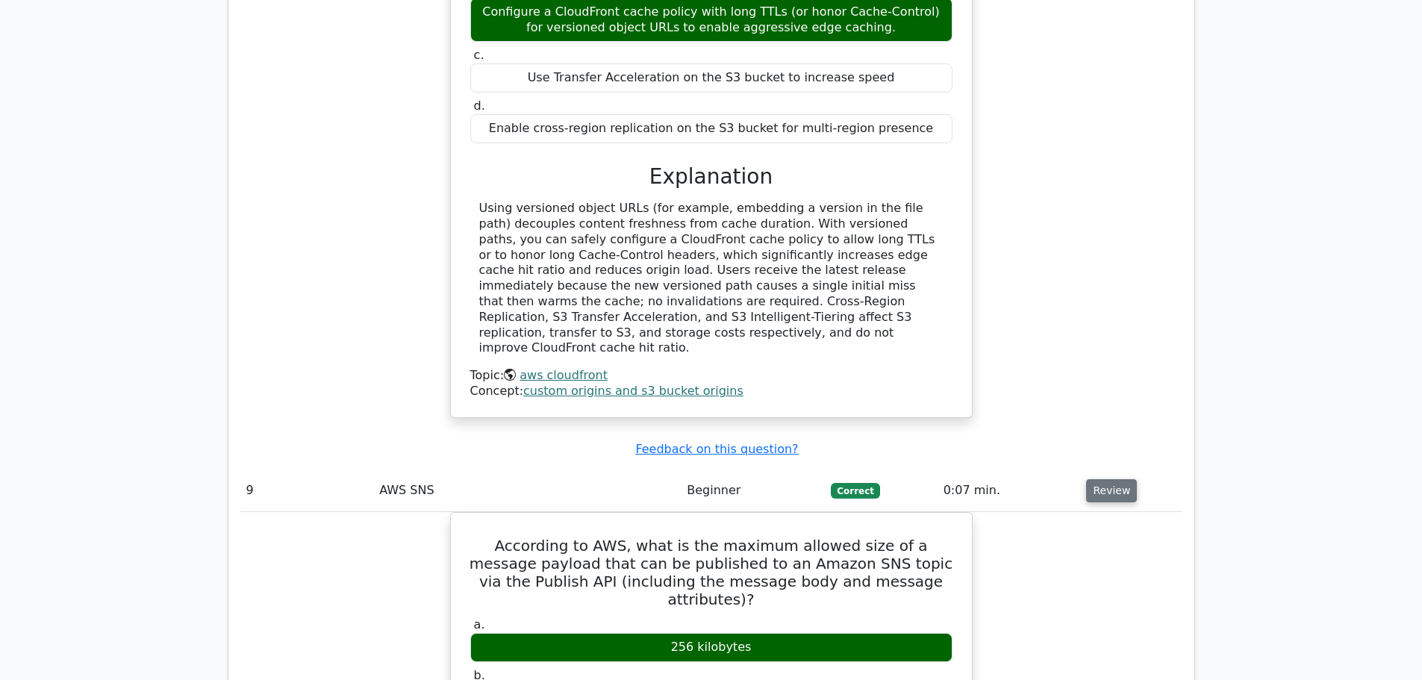
click at [1106, 479] on button "Review" at bounding box center [1111, 490] width 51 height 23
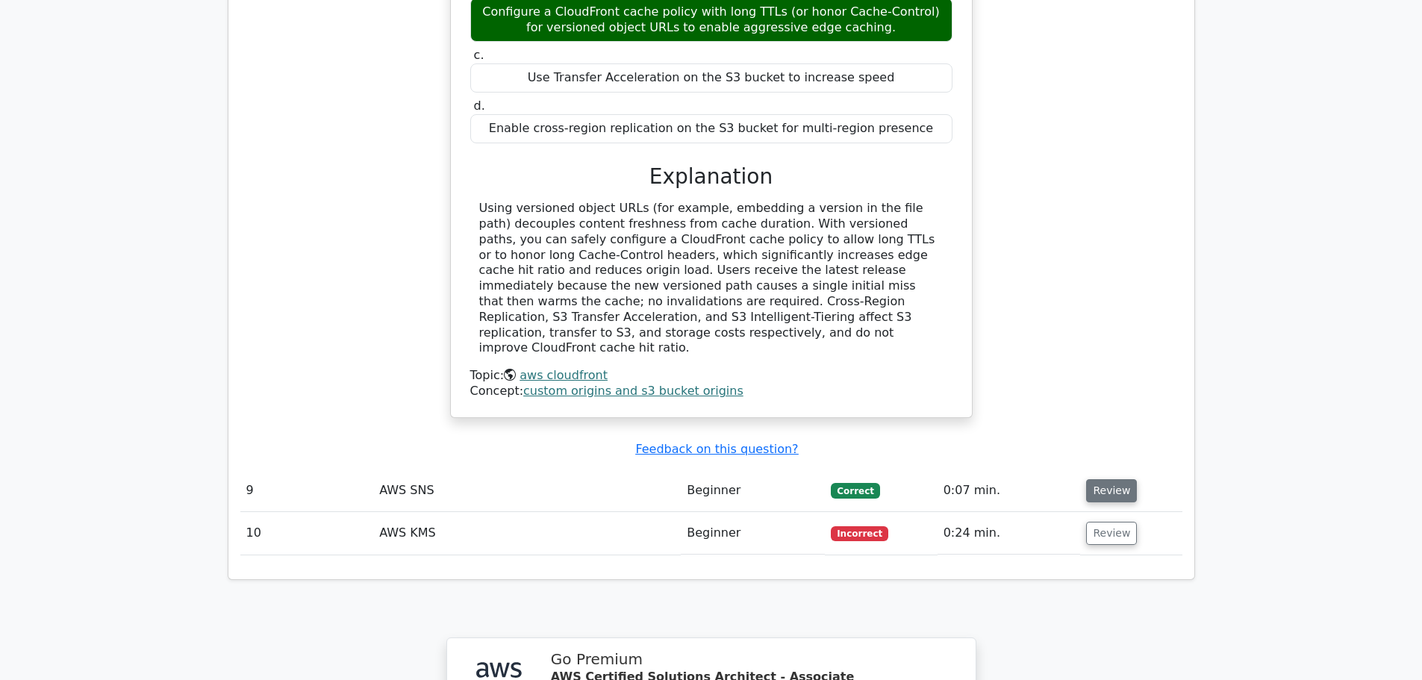
click at [1106, 479] on button "Review" at bounding box center [1111, 490] width 51 height 23
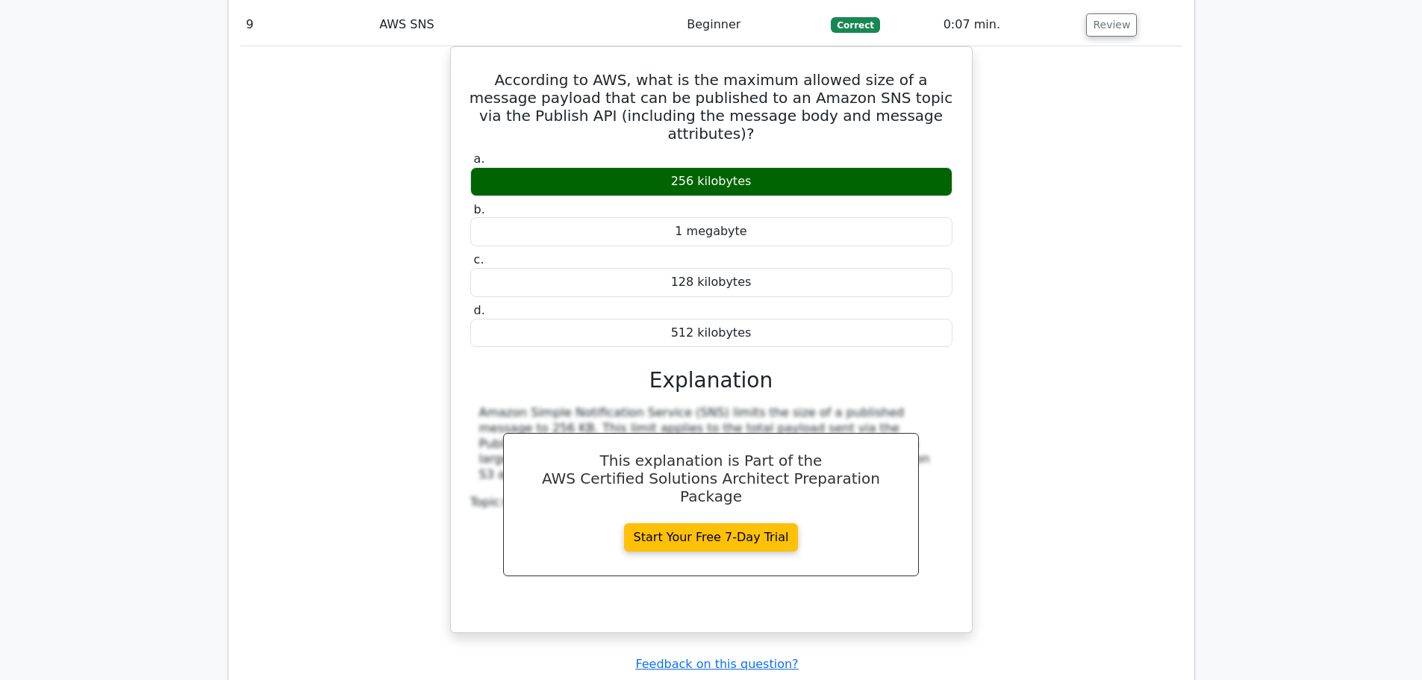
scroll to position [6943, 0]
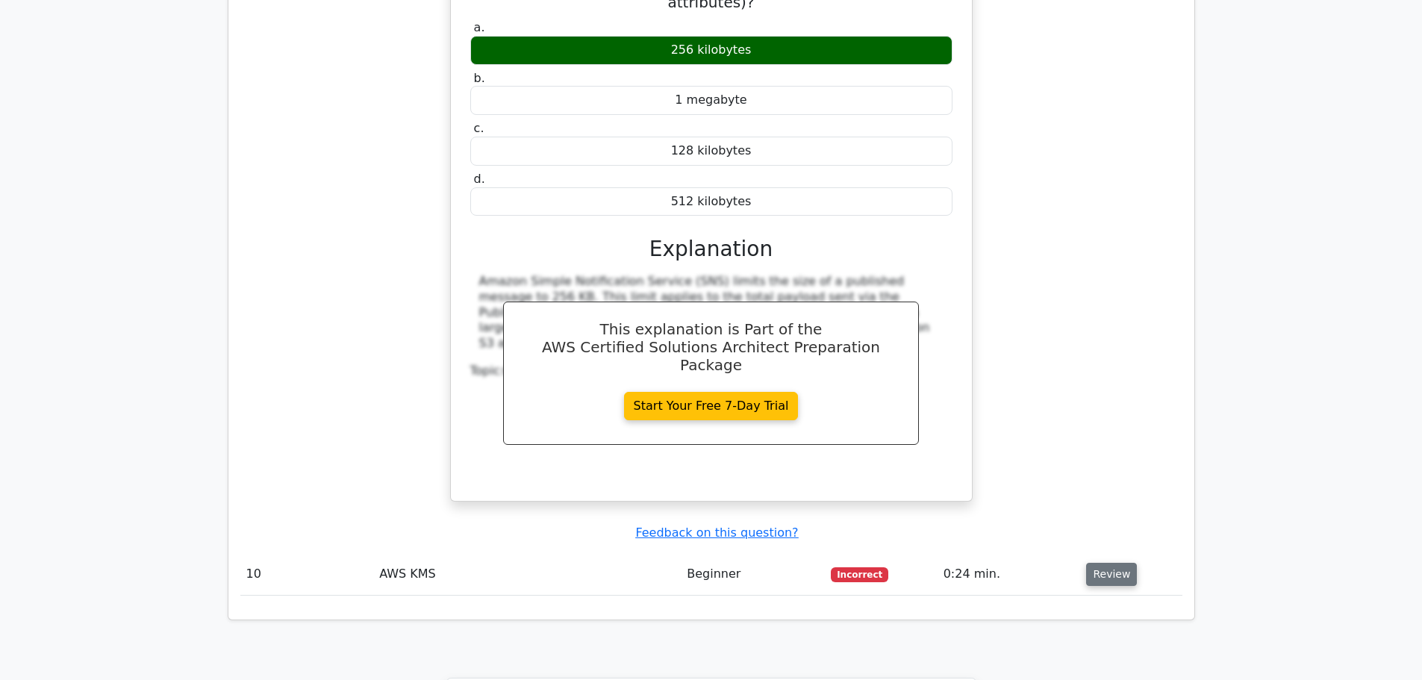
click at [1112, 563] on button "Review" at bounding box center [1111, 574] width 51 height 23
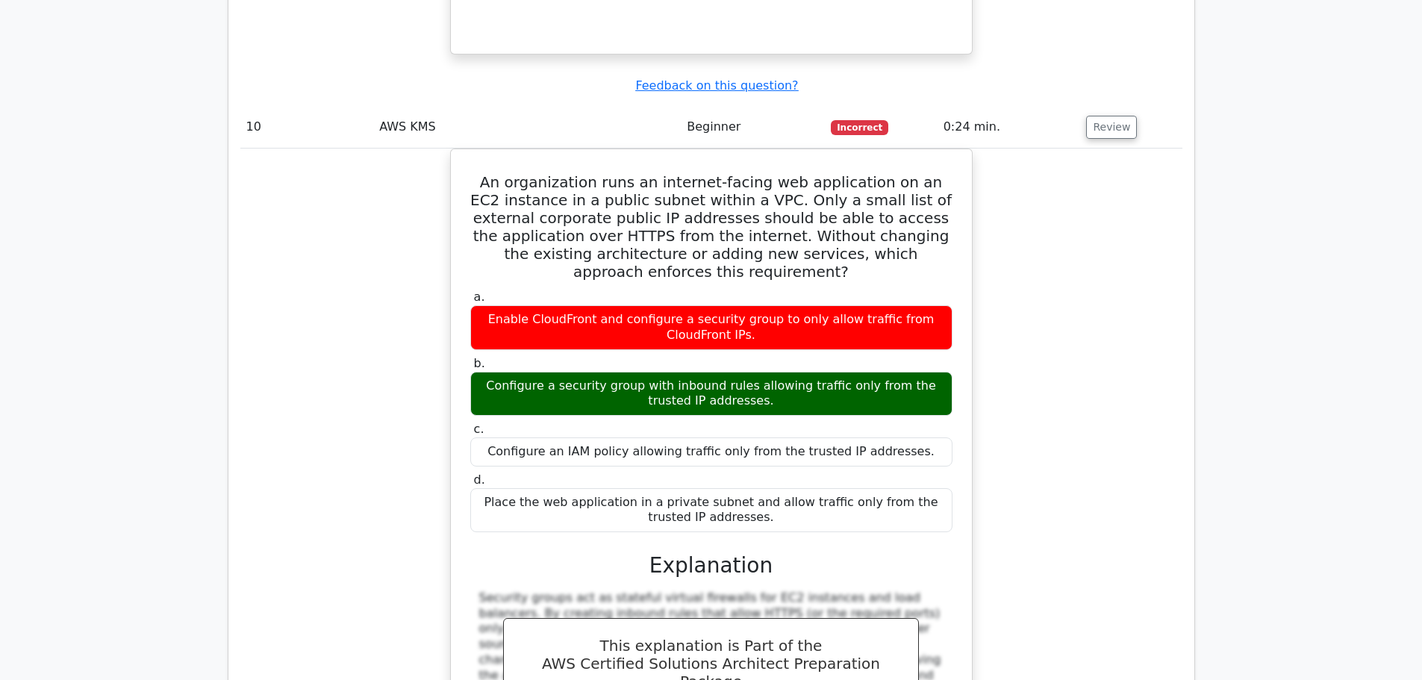
scroll to position [7316, 0]
